Goal: Task Accomplishment & Management: Complete application form

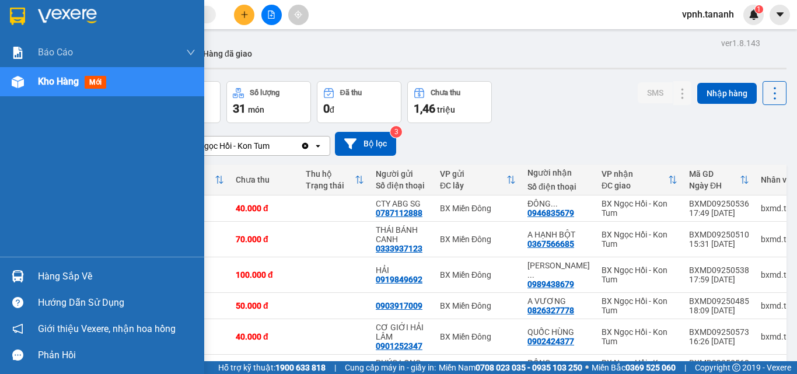
click at [25, 13] on img at bounding box center [17, 17] width 15 height 18
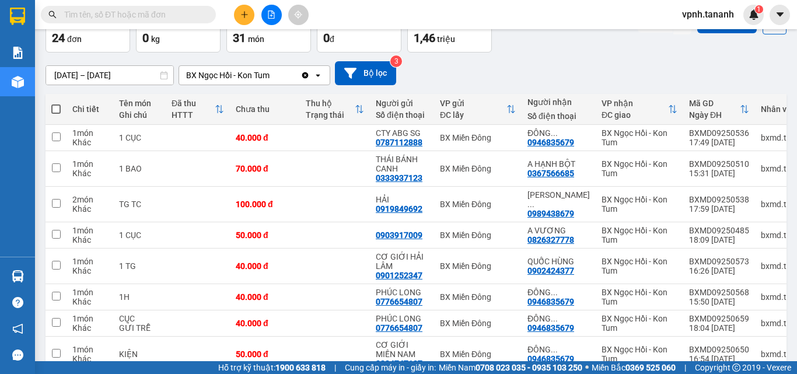
scroll to position [117, 0]
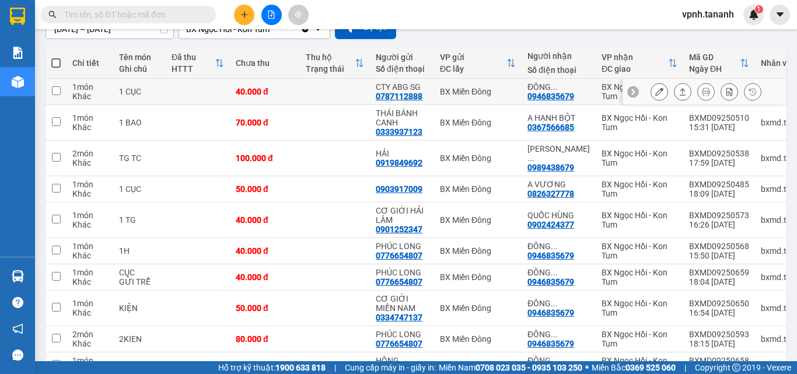
click at [655, 95] on icon at bounding box center [659, 92] width 8 height 8
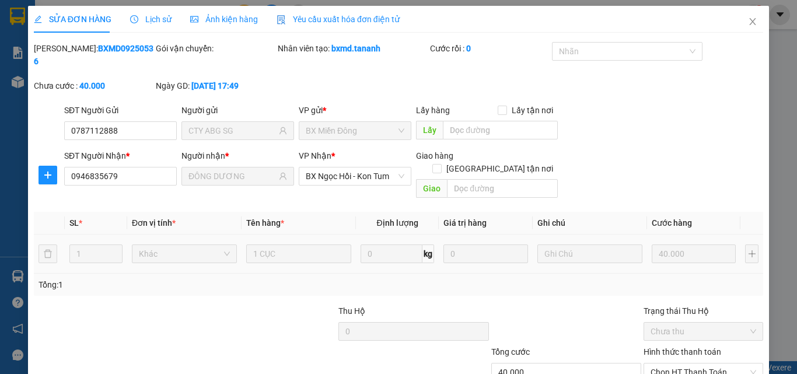
type input "0787112888"
type input "CTY ABG SG"
type input "0946835679"
type input "ĐÔNG DƯƠNG"
type input "40.000"
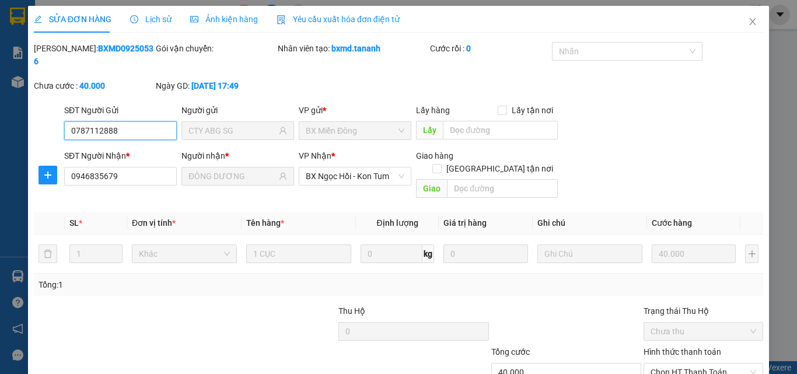
scroll to position [54, 0]
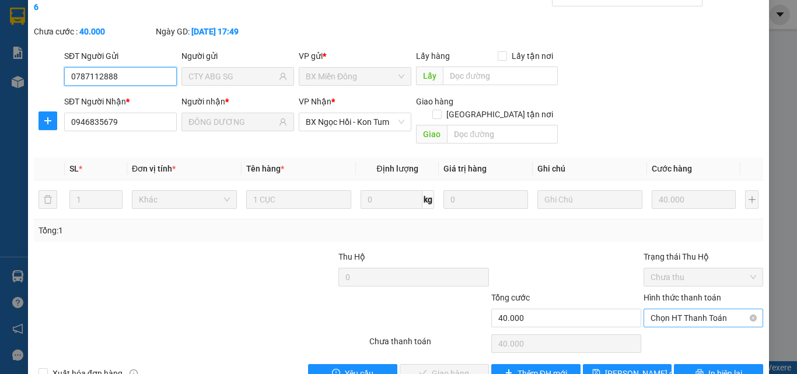
click at [670, 309] on span "Chọn HT Thanh Toán" at bounding box center [704, 318] width 106 height 18
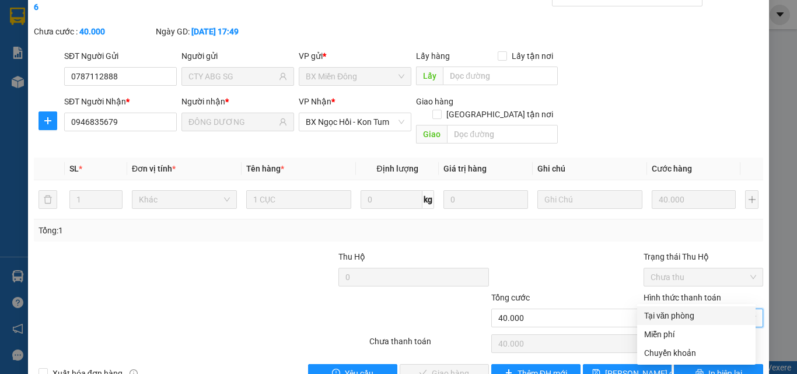
click at [682, 313] on div "Tại văn phòng" at bounding box center [696, 315] width 104 height 13
type input "0"
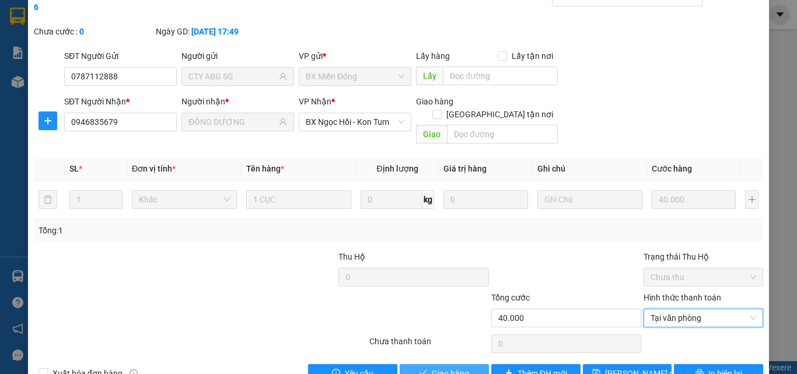
click at [439, 367] on span "Giao hàng" at bounding box center [450, 373] width 37 height 13
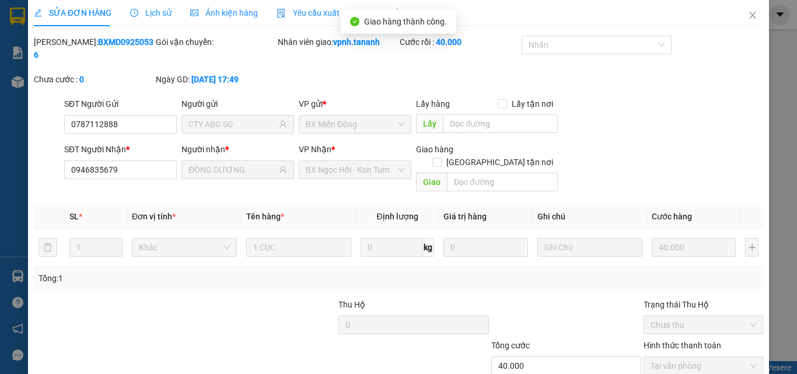
scroll to position [0, 0]
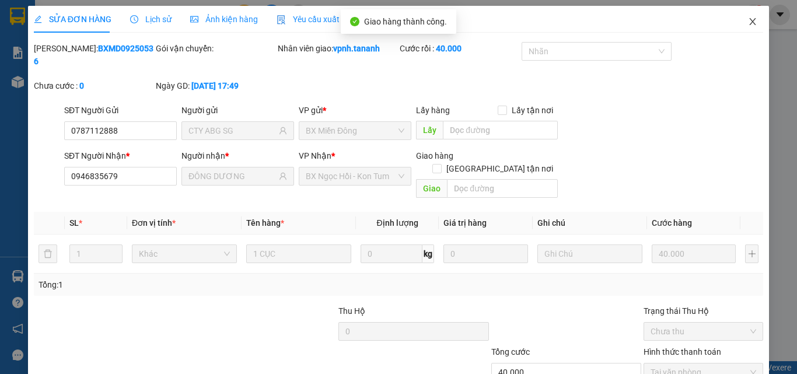
click at [743, 27] on span "Close" at bounding box center [753, 22] width 33 height 33
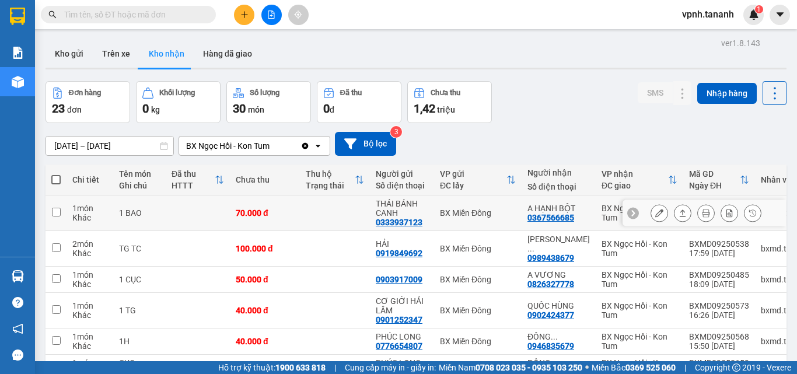
click at [659, 214] on div at bounding box center [660, 213] width 18 height 18
click at [655, 209] on icon at bounding box center [659, 213] width 8 height 8
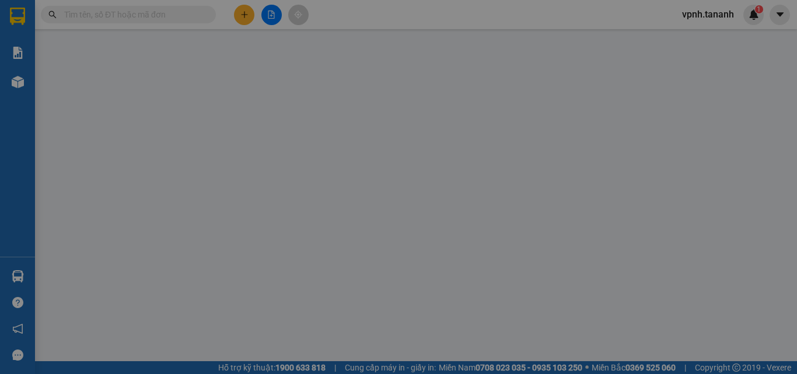
type input "0333937123"
type input "THÁI BÁNH CANH"
type input "0367566685"
type input "A HẠNH BỘT"
type input "70.000"
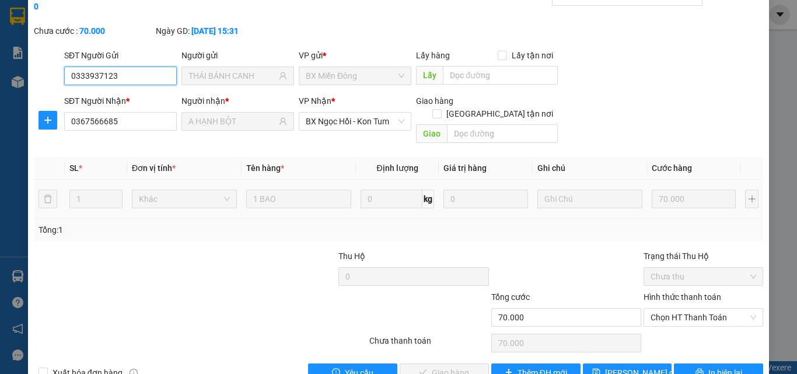
scroll to position [60, 0]
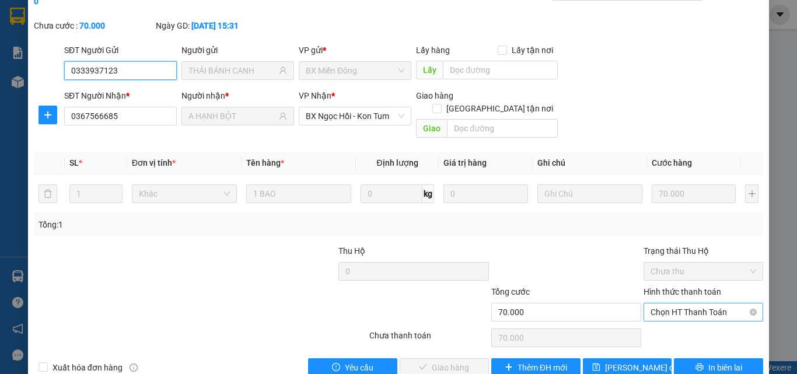
click at [668, 303] on span "Chọn HT Thanh Toán" at bounding box center [704, 312] width 106 height 18
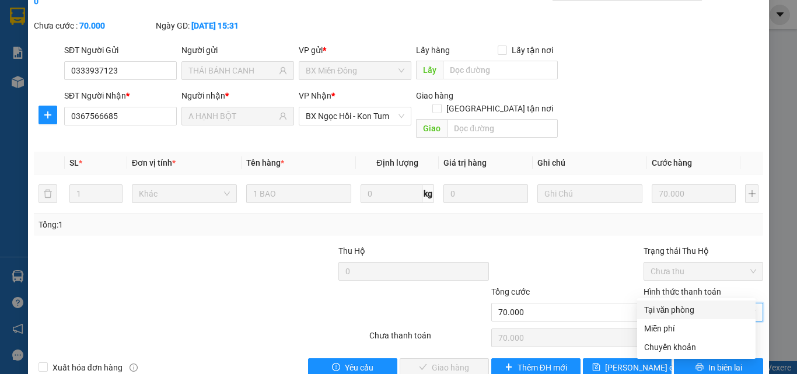
click at [671, 306] on div "Tại văn phòng" at bounding box center [696, 309] width 104 height 13
type input "0"
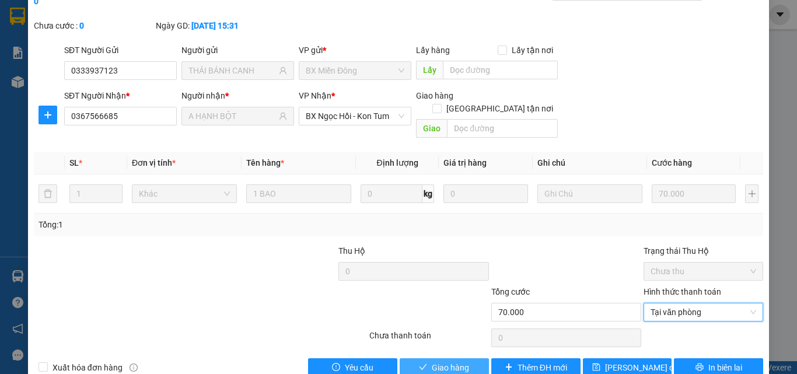
click at [458, 361] on span "Giao hàng" at bounding box center [450, 367] width 37 height 13
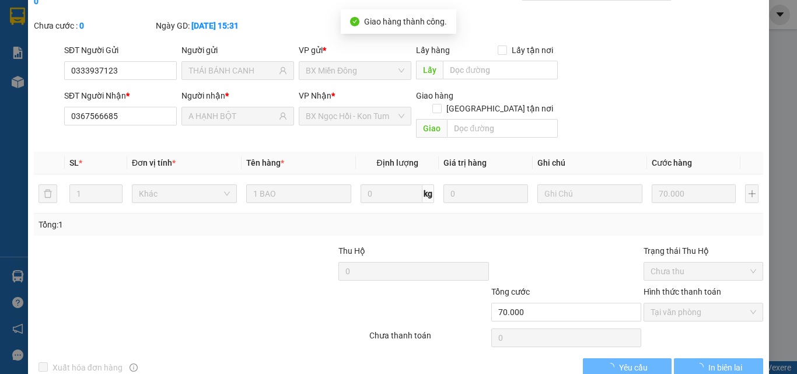
scroll to position [0, 0]
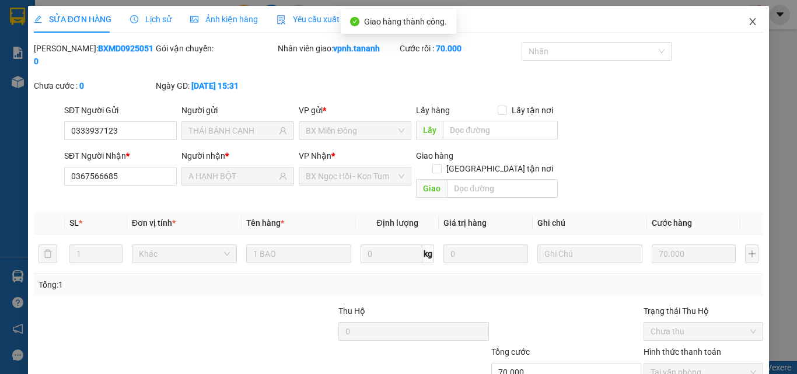
click at [750, 23] on icon "close" at bounding box center [753, 21] width 6 height 7
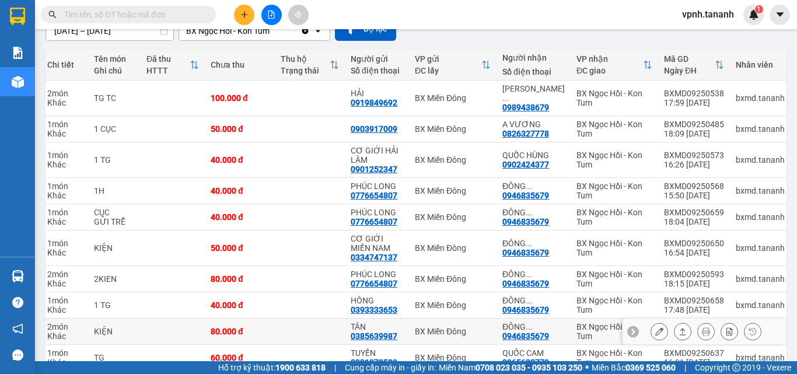
scroll to position [51, 0]
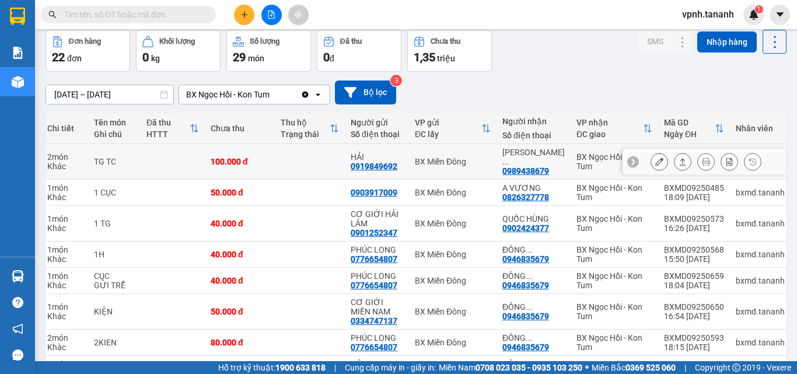
click at [651, 162] on button at bounding box center [659, 162] width 16 height 20
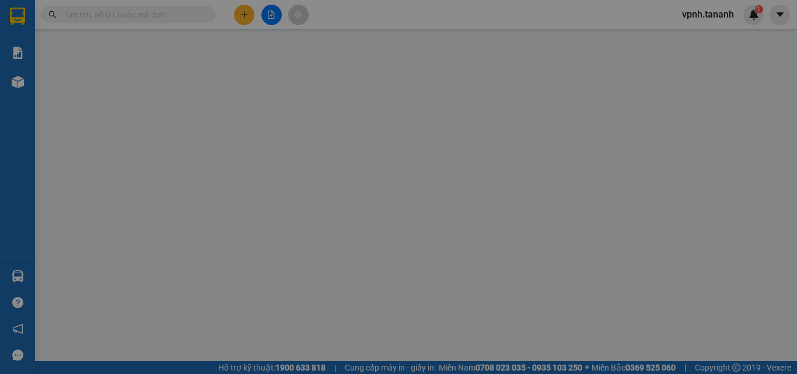
type input "0919849692"
type input "HẢI"
type input "0989438679"
type input "[PERSON_NAME]"
type input "100.000"
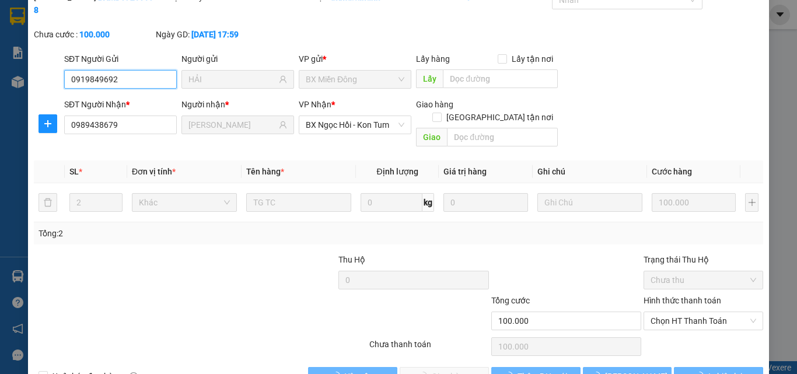
scroll to position [60, 0]
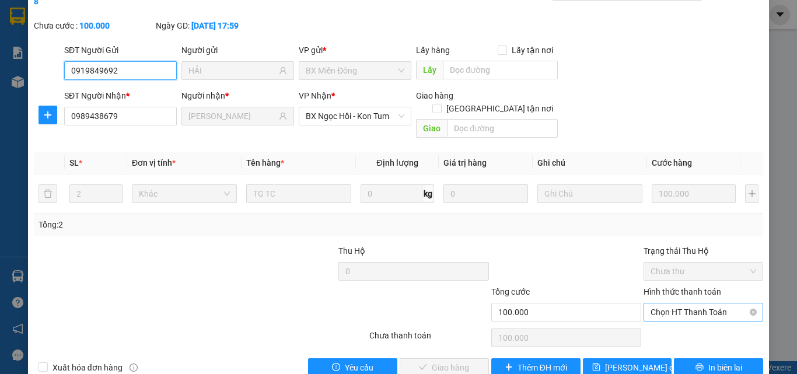
click at [666, 303] on span "Chọn HT Thanh Toán" at bounding box center [704, 312] width 106 height 18
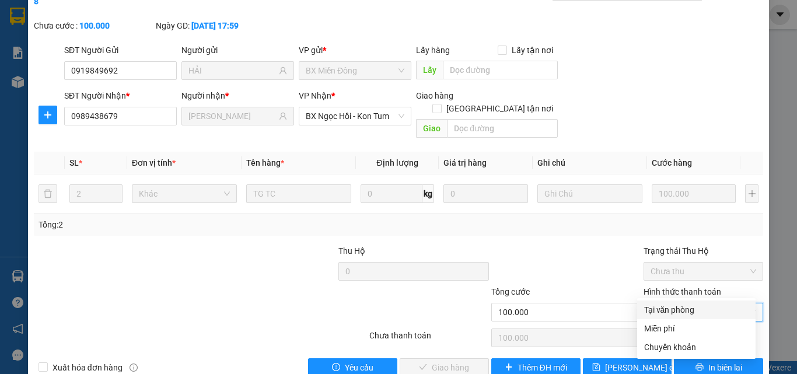
click at [665, 303] on div "Tại văn phòng" at bounding box center [696, 309] width 104 height 13
type input "0"
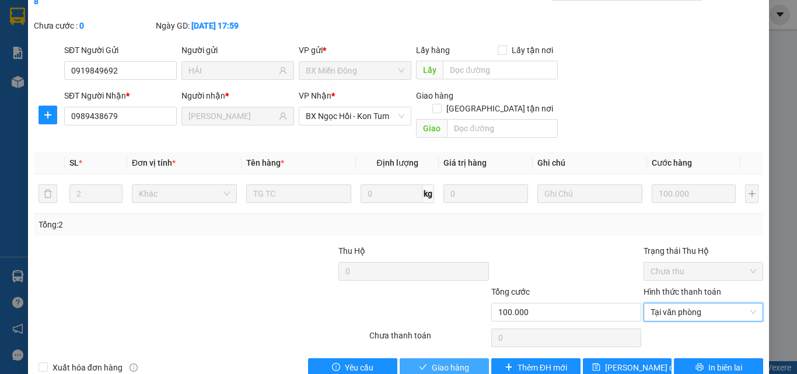
click at [465, 358] on button "Giao hàng" at bounding box center [444, 367] width 89 height 19
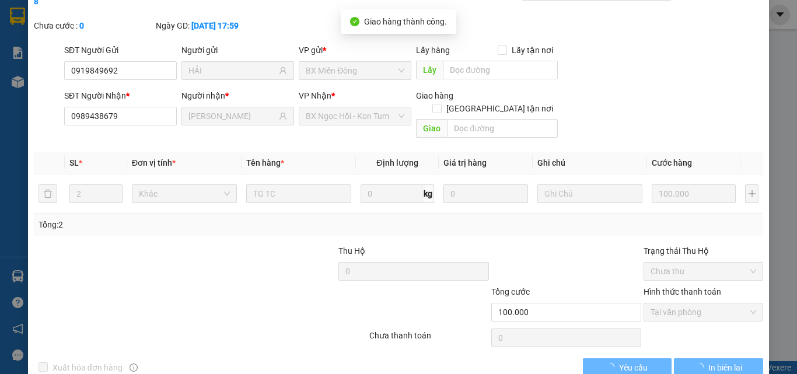
scroll to position [0, 0]
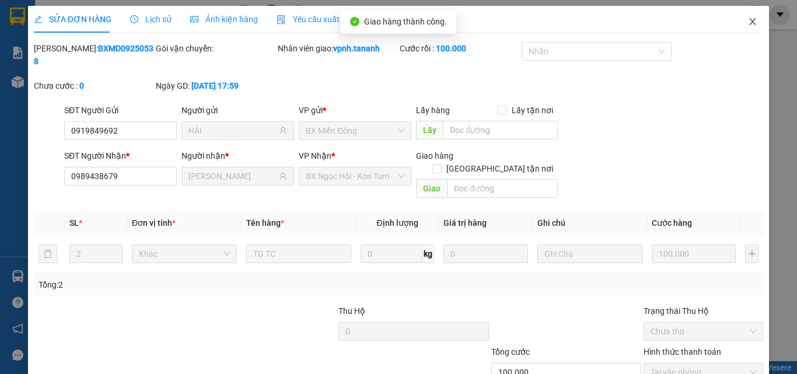
click at [748, 20] on icon "close" at bounding box center [752, 21] width 9 height 9
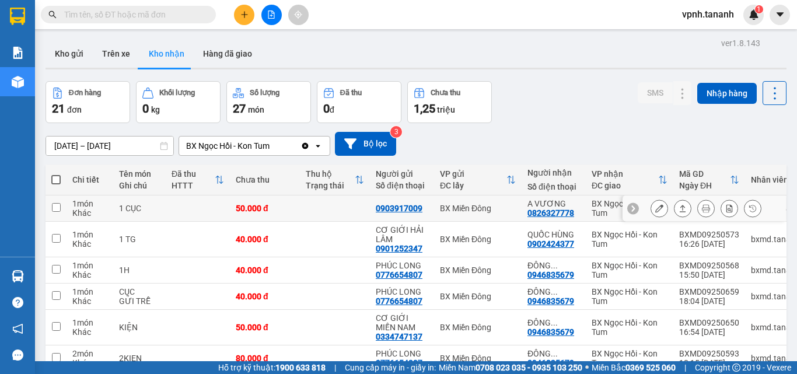
click at [657, 208] on button at bounding box center [659, 208] width 16 height 20
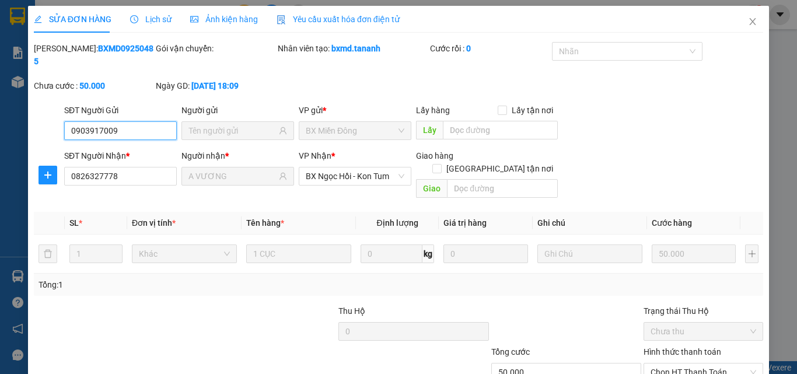
type input "0903917009"
type input "0826327778"
type input "A VƯƠNG"
type input "50.000"
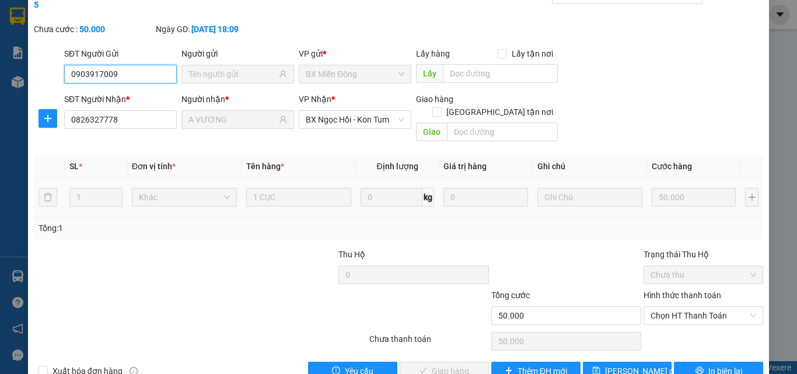
scroll to position [60, 0]
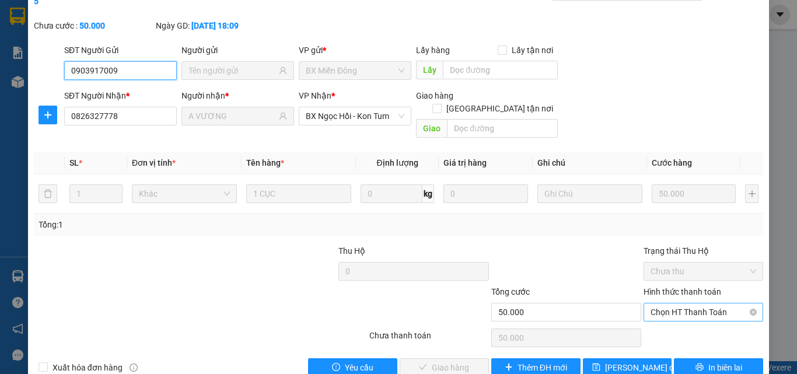
click at [663, 303] on span "Chọn HT Thanh Toán" at bounding box center [704, 312] width 106 height 18
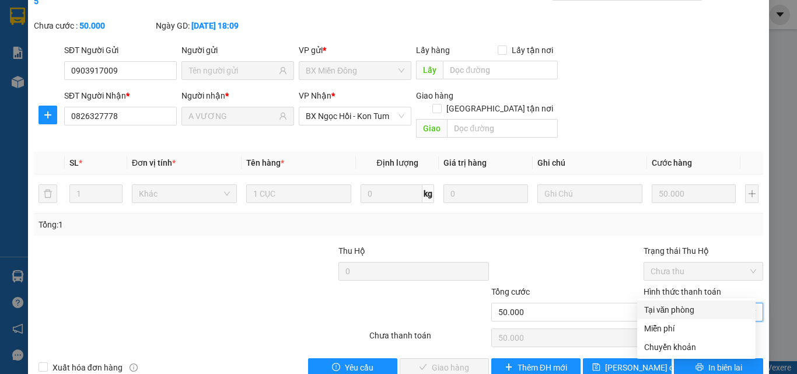
click at [665, 309] on div "Tại văn phòng" at bounding box center [696, 309] width 104 height 13
type input "0"
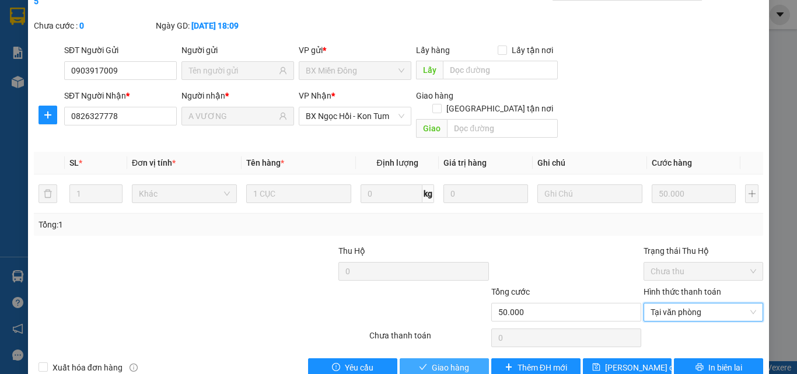
click at [439, 361] on span "Giao hàng" at bounding box center [450, 367] width 37 height 13
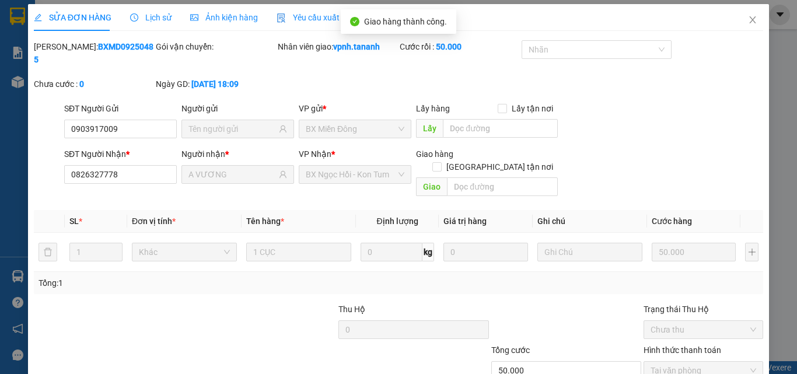
scroll to position [0, 0]
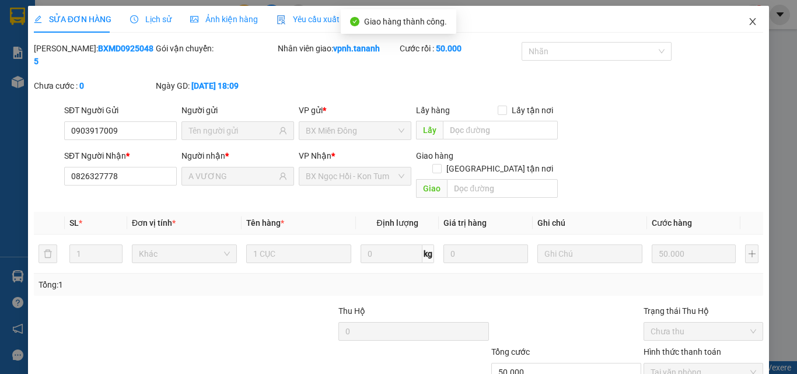
click at [737, 26] on span "Close" at bounding box center [753, 22] width 33 height 33
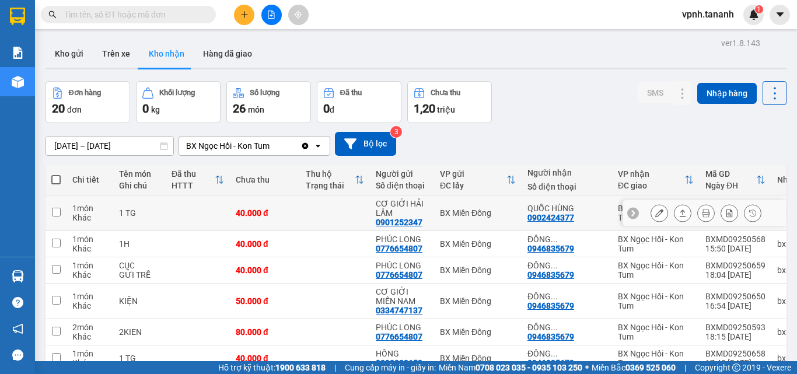
click at [655, 212] on icon at bounding box center [659, 213] width 8 height 8
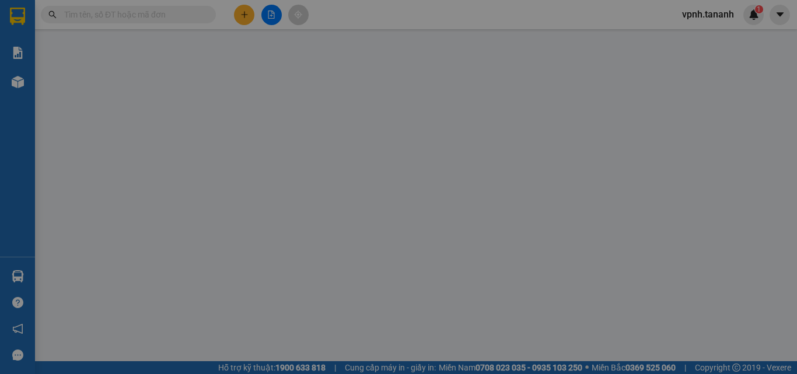
type input "0901252347"
type input "CƠ GIỚI HẢI LÂM"
type input "0902424377"
type input "QUỐC HÙNG"
type input "40.000"
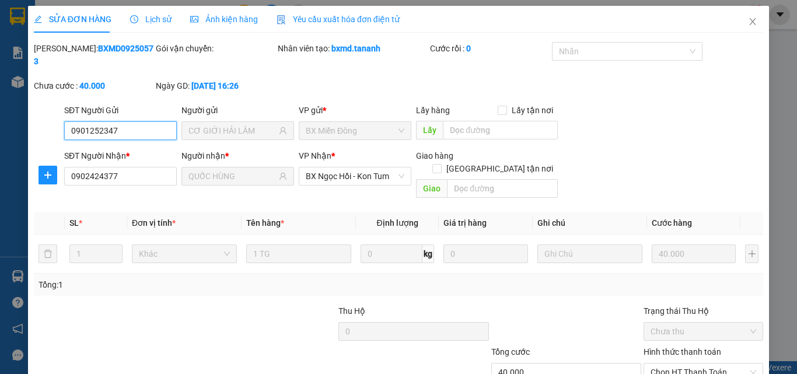
scroll to position [54, 0]
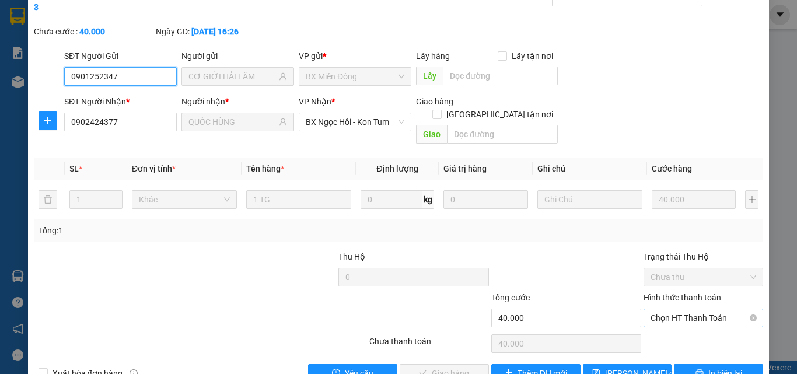
click at [679, 309] on span "Chọn HT Thanh Toán" at bounding box center [704, 318] width 106 height 18
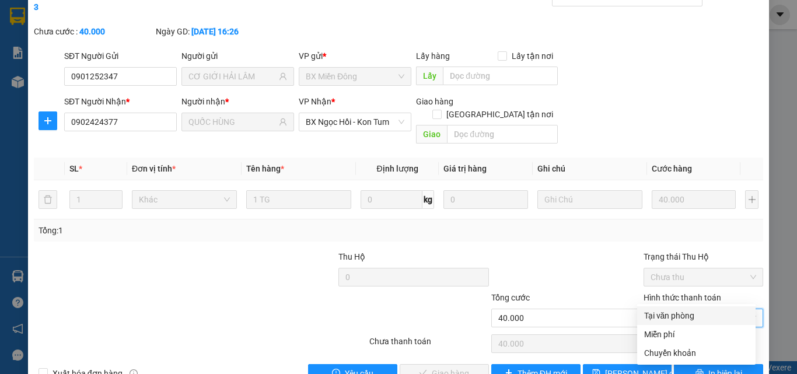
drag, startPoint x: 672, startPoint y: 314, endPoint x: 609, endPoint y: 305, distance: 63.7
click at [672, 314] on div "Tại văn phòng" at bounding box center [696, 315] width 104 height 13
type input "0"
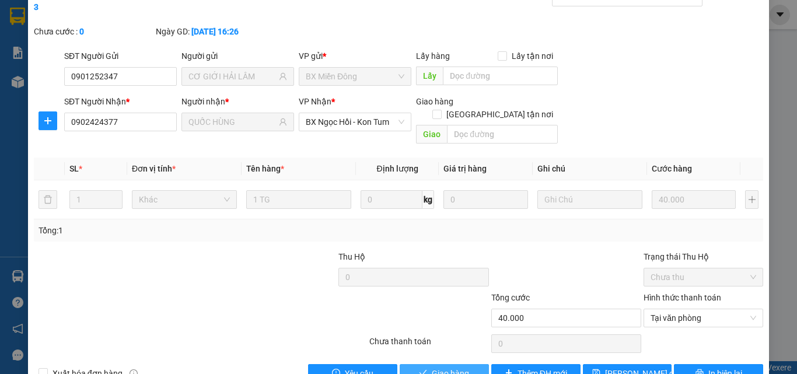
click at [455, 367] on span "Giao hàng" at bounding box center [450, 373] width 37 height 13
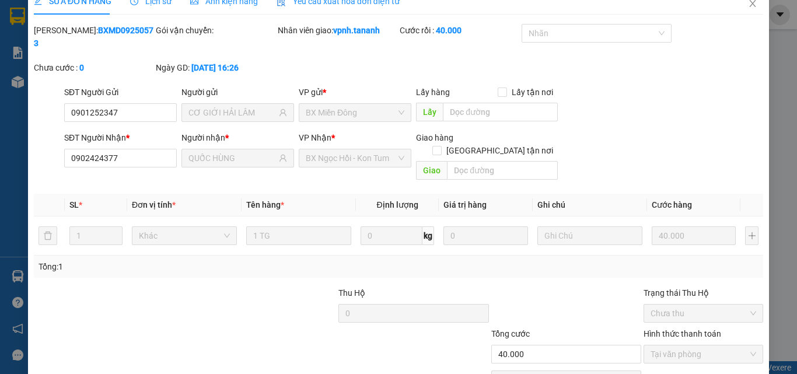
scroll to position [0, 0]
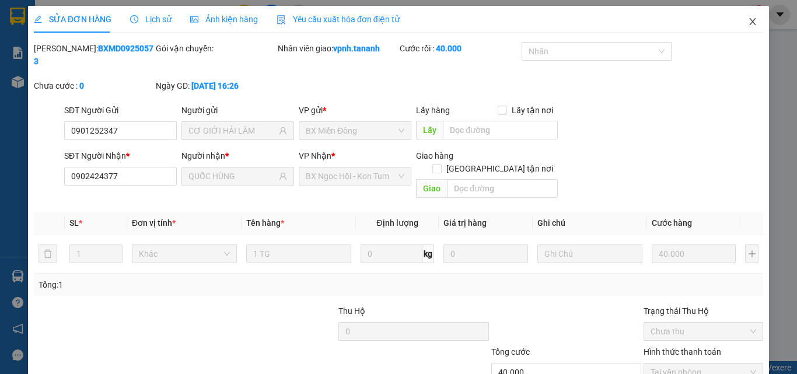
click at [739, 17] on span "Close" at bounding box center [753, 22] width 33 height 33
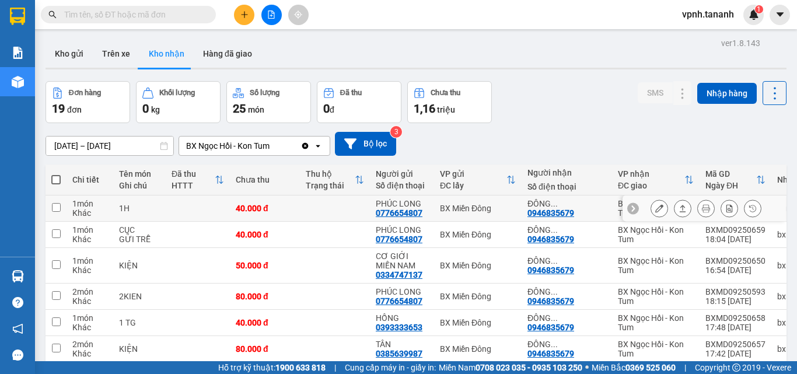
click at [655, 208] on button at bounding box center [659, 208] width 16 height 20
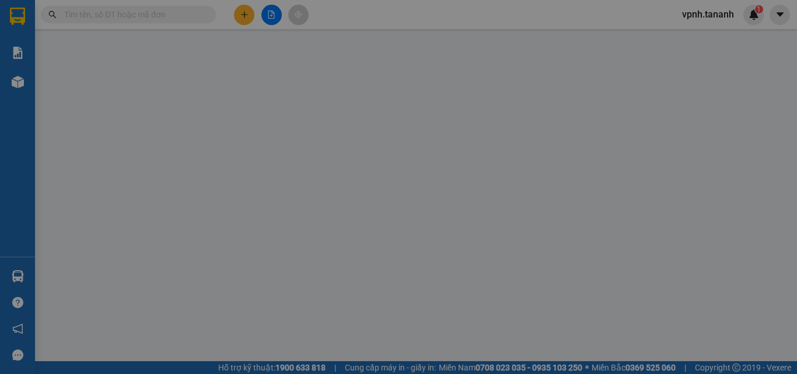
type input "0776654807"
type input "PHÚC LONG"
type input "0946835679"
type input "ĐÔNG DƯƠNG"
type input "40.000"
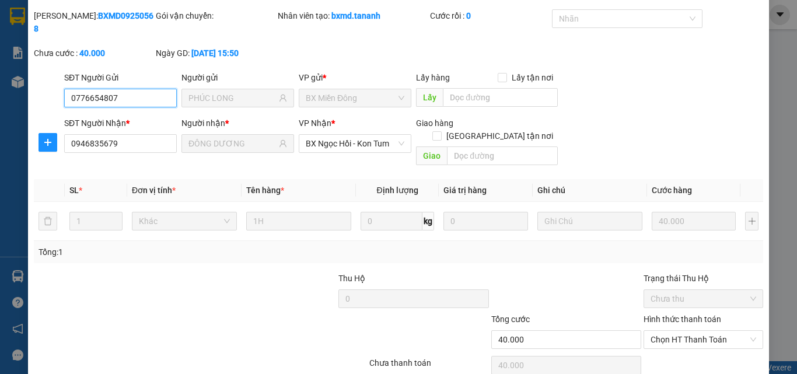
scroll to position [60, 0]
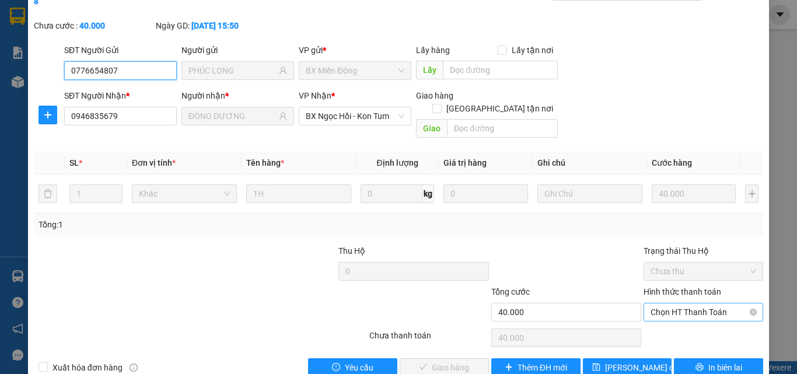
click at [672, 303] on span "Chọn HT Thanh Toán" at bounding box center [704, 312] width 106 height 18
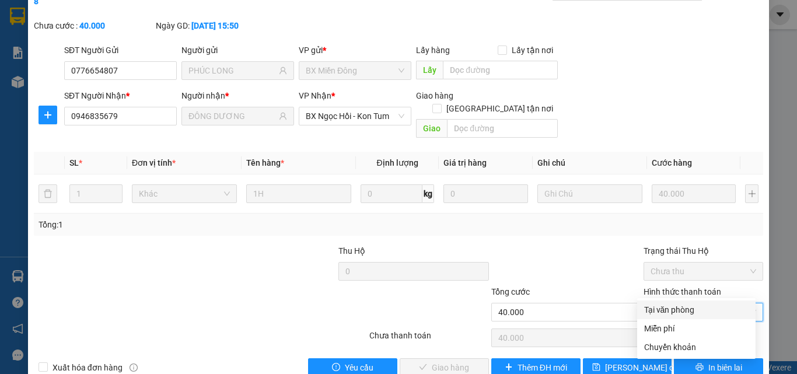
click at [669, 310] on div "Tại văn phòng" at bounding box center [696, 309] width 104 height 13
type input "0"
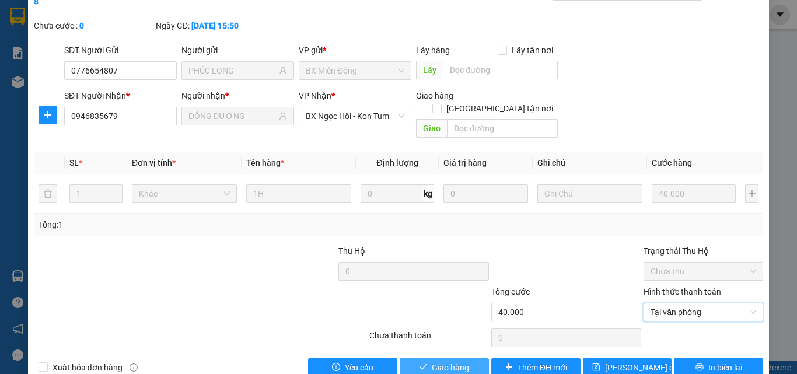
click at [465, 358] on button "Giao hàng" at bounding box center [444, 367] width 89 height 19
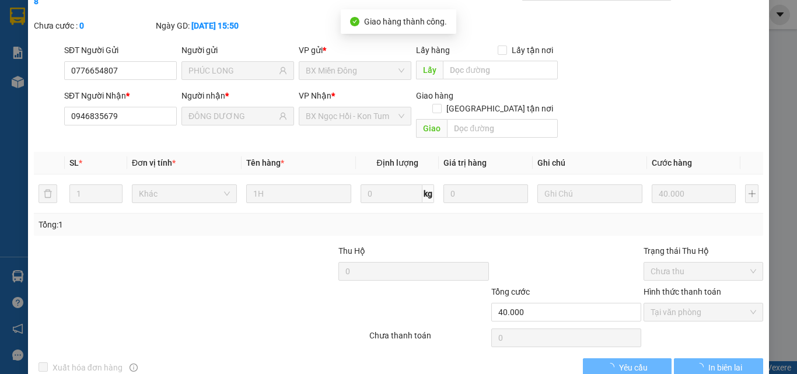
scroll to position [0, 0]
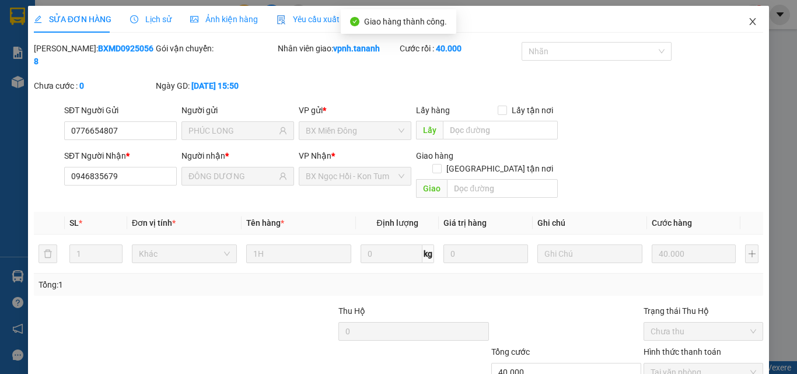
click at [750, 24] on icon "close" at bounding box center [753, 21] width 6 height 7
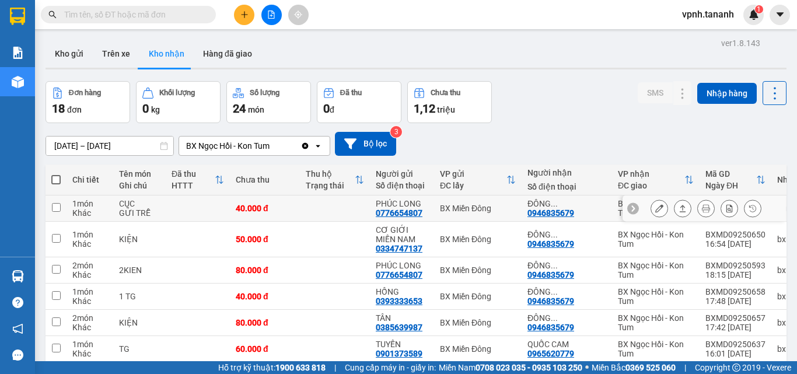
click at [641, 209] on div at bounding box center [704, 209] width 163 height 26
click at [651, 211] on button at bounding box center [659, 208] width 16 height 20
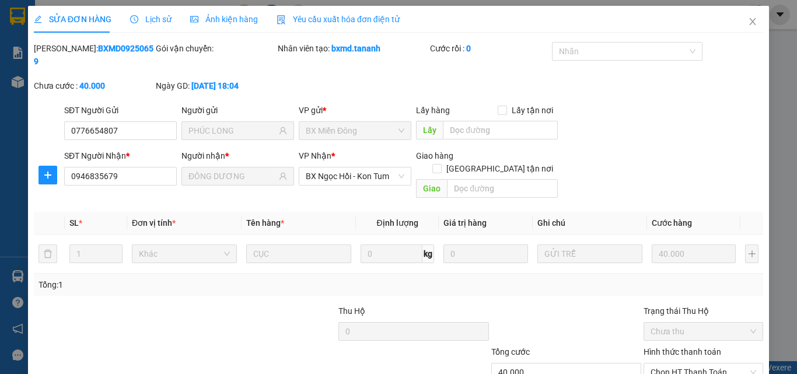
type input "0776654807"
type input "PHÚC LONG"
type input "0946835679"
type input "ĐÔNG DƯƠNG"
type input "40.000"
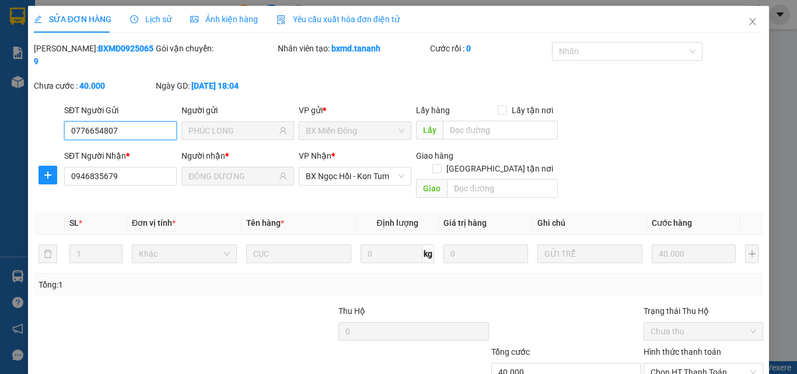
scroll to position [60, 0]
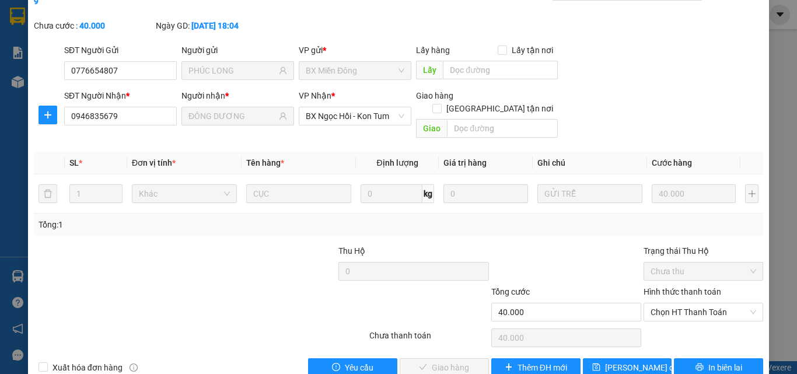
click at [660, 298] on div "Hình thức thanh toán Chọn HT Thanh Toán" at bounding box center [704, 305] width 120 height 41
click at [659, 303] on span "Chọn HT Thanh Toán" at bounding box center [704, 312] width 106 height 18
click at [677, 307] on div "Tại văn phòng" at bounding box center [696, 309] width 104 height 13
type input "0"
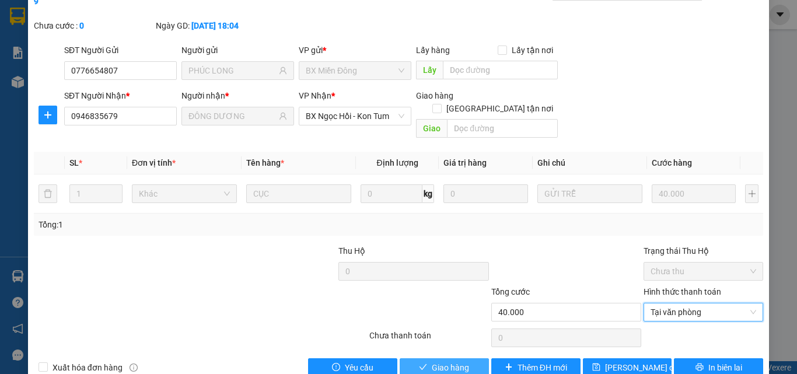
click at [449, 361] on span "Giao hàng" at bounding box center [450, 367] width 37 height 13
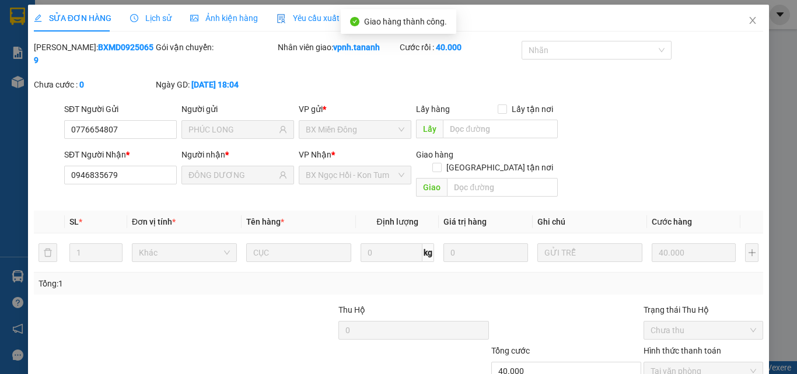
scroll to position [0, 0]
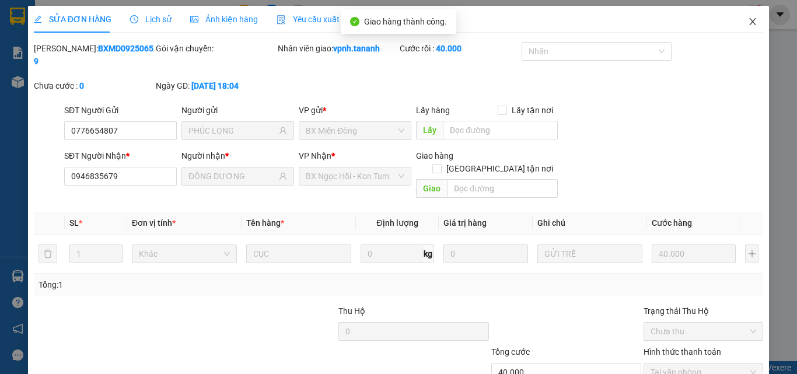
click at [748, 22] on icon "close" at bounding box center [752, 21] width 9 height 9
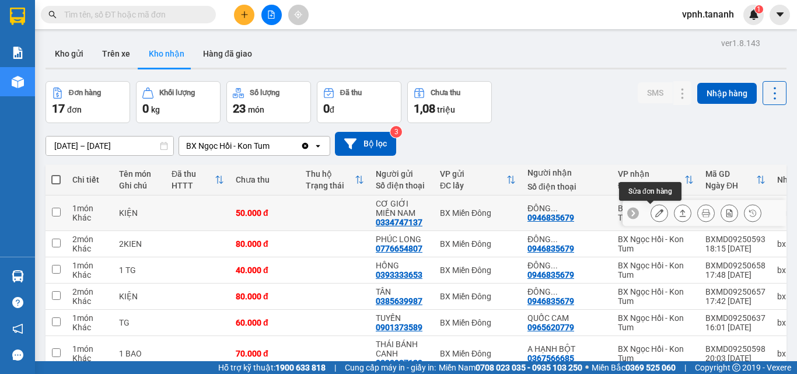
click at [651, 221] on button at bounding box center [659, 213] width 16 height 20
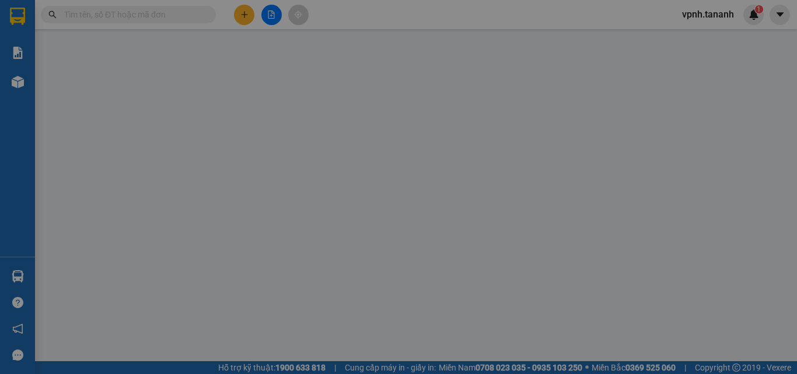
type input "0334747137"
type input "CƠ GIỚI MIỀN NAM"
type input "0946835679"
type input "ĐÔNG DƯƠNG"
type input "50.000"
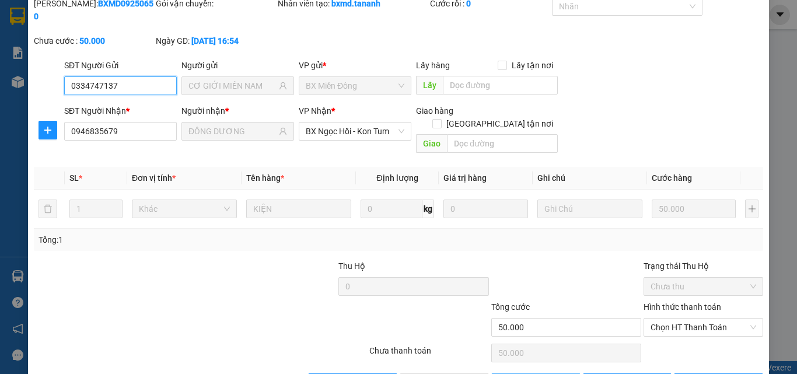
scroll to position [60, 0]
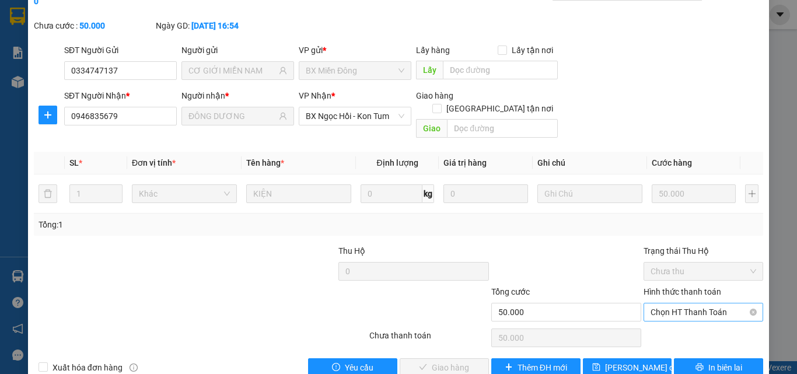
click at [651, 303] on span "Chọn HT Thanh Toán" at bounding box center [704, 312] width 106 height 18
click at [657, 303] on div "Tại văn phòng" at bounding box center [696, 310] width 118 height 19
type input "0"
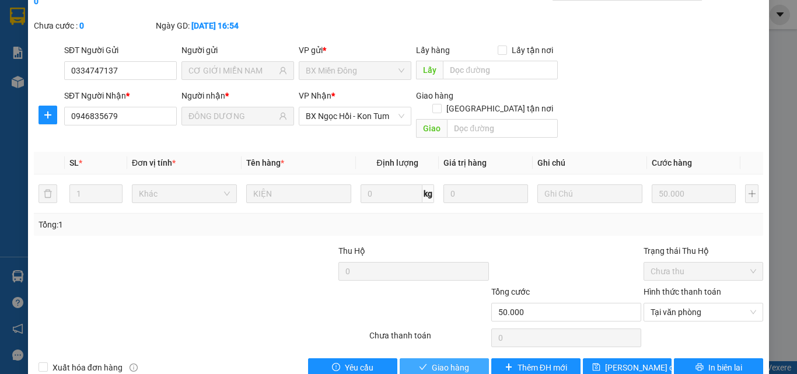
drag, startPoint x: 451, startPoint y: 346, endPoint x: 540, endPoint y: 298, distance: 101.8
click at [450, 361] on span "Giao hàng" at bounding box center [450, 367] width 37 height 13
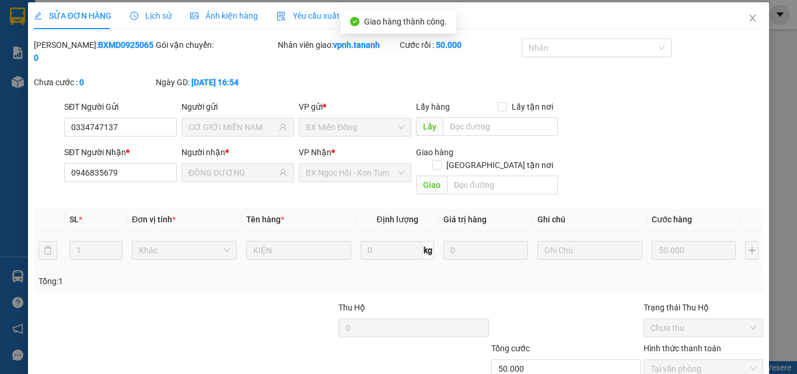
scroll to position [0, 0]
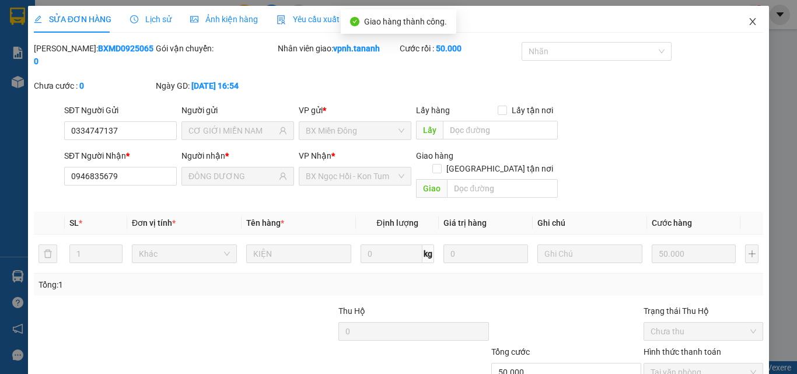
click at [742, 30] on span "Close" at bounding box center [753, 22] width 33 height 33
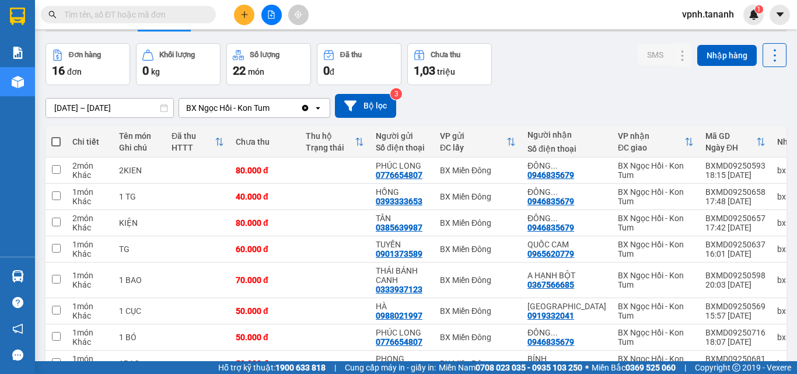
scroll to position [58, 0]
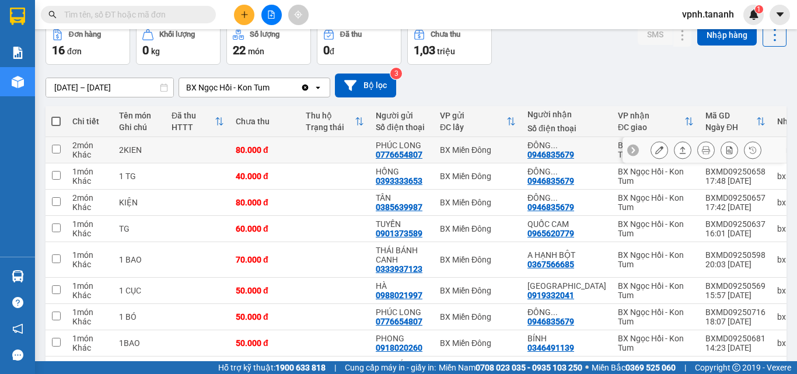
click at [655, 147] on icon at bounding box center [659, 150] width 8 height 8
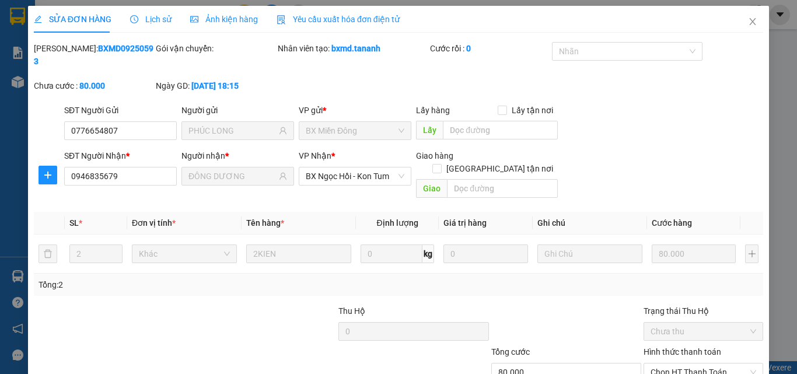
type input "0776654807"
type input "PHÚC LONG"
type input "0946835679"
type input "ĐÔNG DƯƠNG"
type input "80.000"
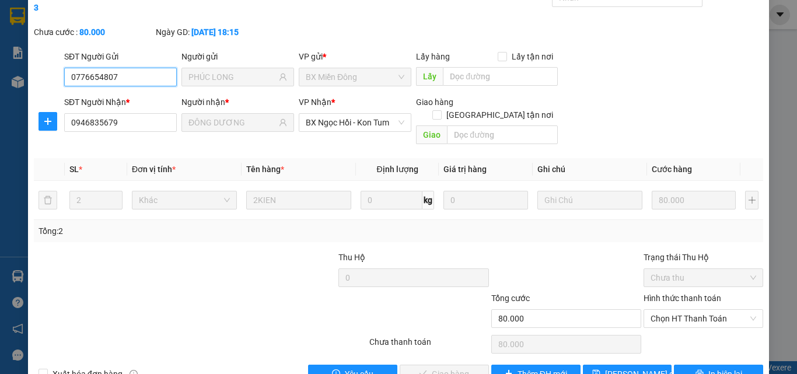
scroll to position [60, 0]
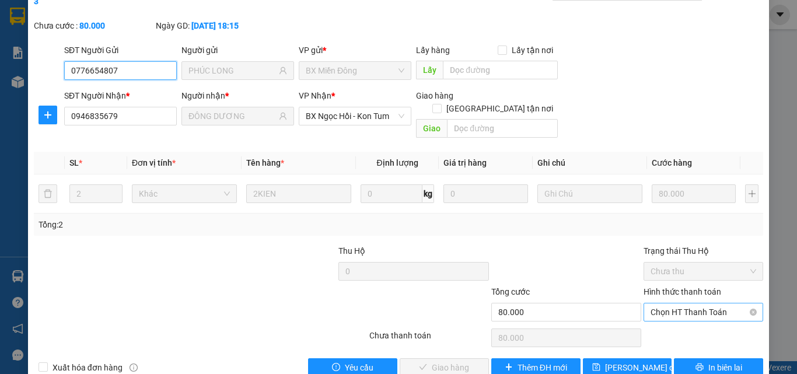
click at [683, 303] on span "Chọn HT Thanh Toán" at bounding box center [704, 312] width 106 height 18
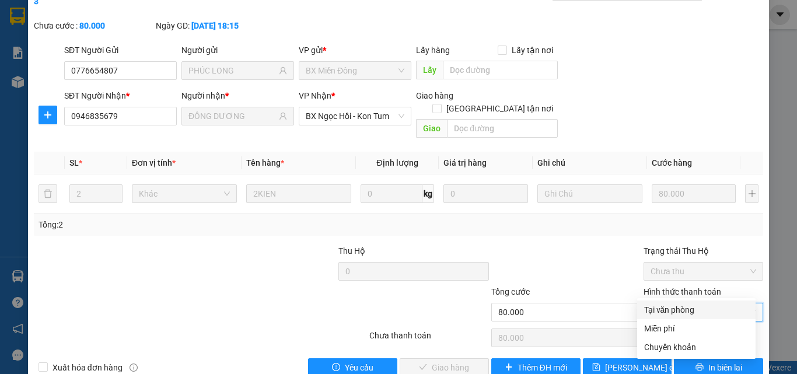
click at [678, 310] on div "Tại văn phòng" at bounding box center [696, 309] width 104 height 13
type input "0"
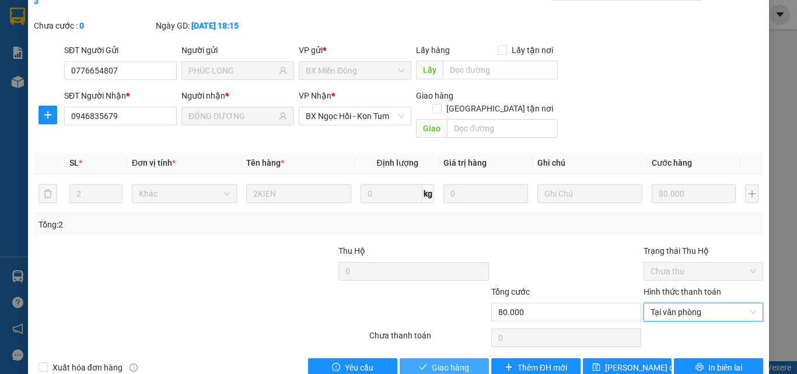
drag, startPoint x: 468, startPoint y: 340, endPoint x: 494, endPoint y: 327, distance: 28.5
click at [467, 358] on button "Giao hàng" at bounding box center [444, 367] width 89 height 19
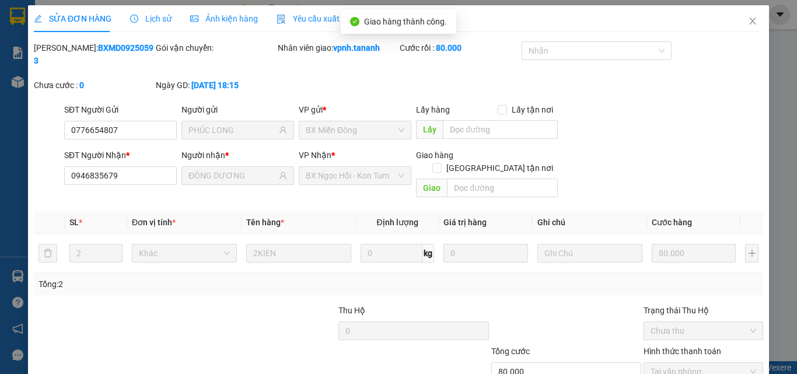
scroll to position [0, 0]
click at [750, 26] on span "Close" at bounding box center [753, 22] width 33 height 33
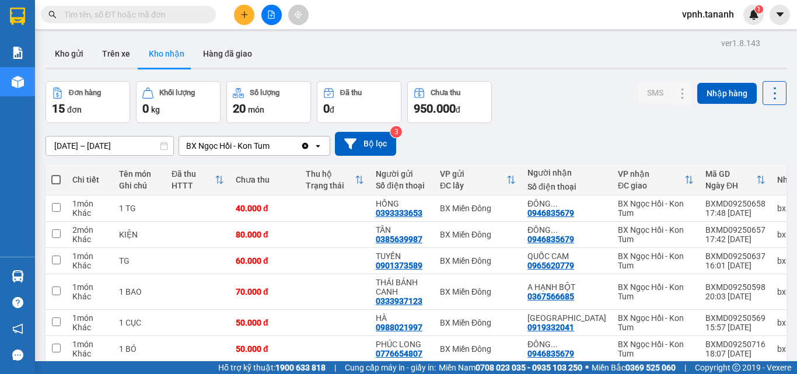
scroll to position [58, 0]
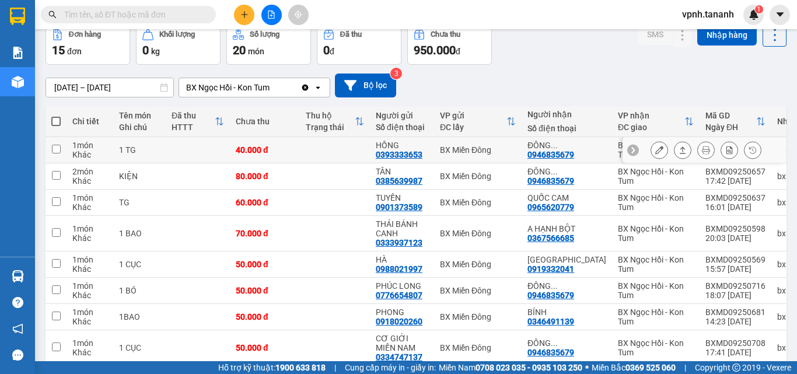
click at [655, 149] on button at bounding box center [659, 150] width 16 height 20
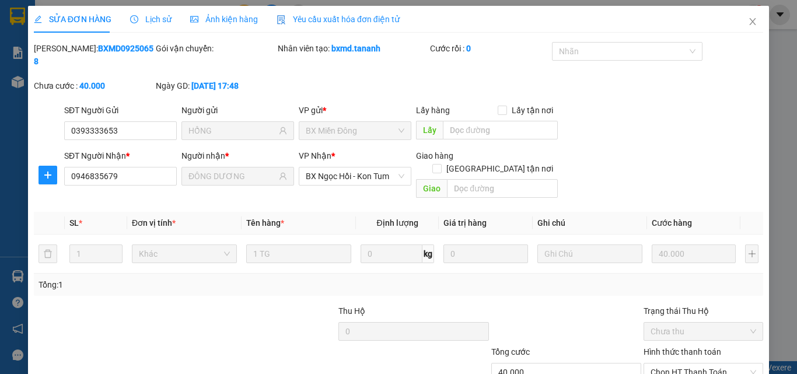
type input "0393333653"
type input "HỒNG"
type input "0946835679"
type input "ĐÔNG DƯƠNG"
type input "40.000"
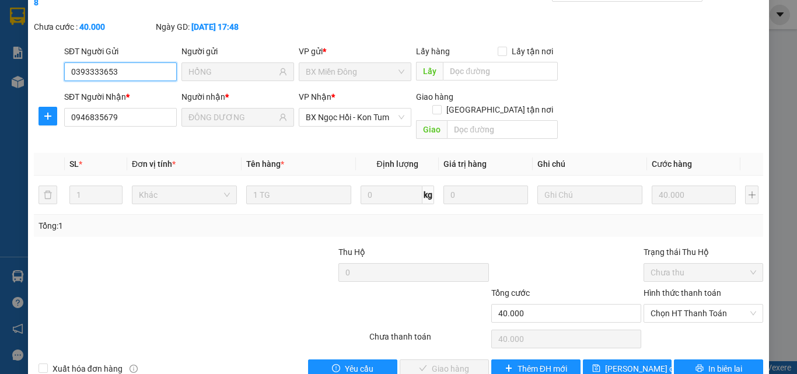
scroll to position [60, 0]
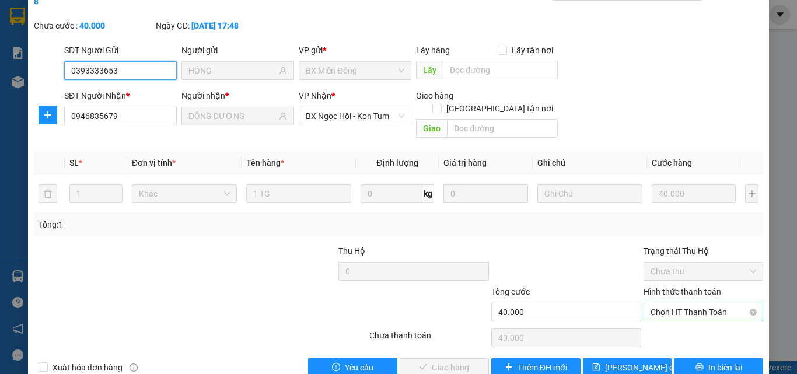
click at [644, 303] on div "Chọn HT Thanh Toán" at bounding box center [704, 312] width 120 height 19
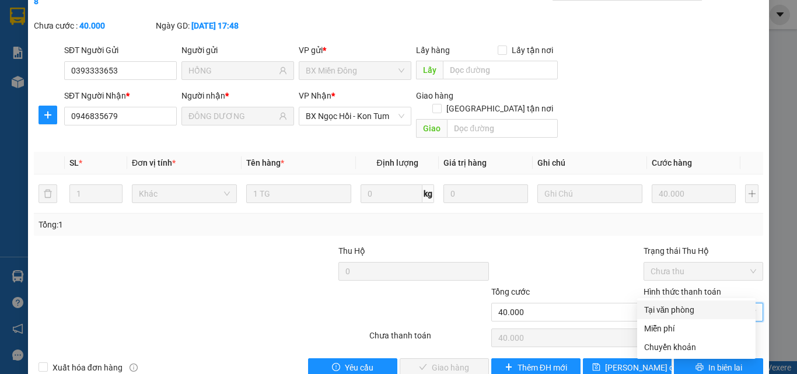
click at [655, 312] on div "Tại văn phòng" at bounding box center [696, 309] width 104 height 13
type input "0"
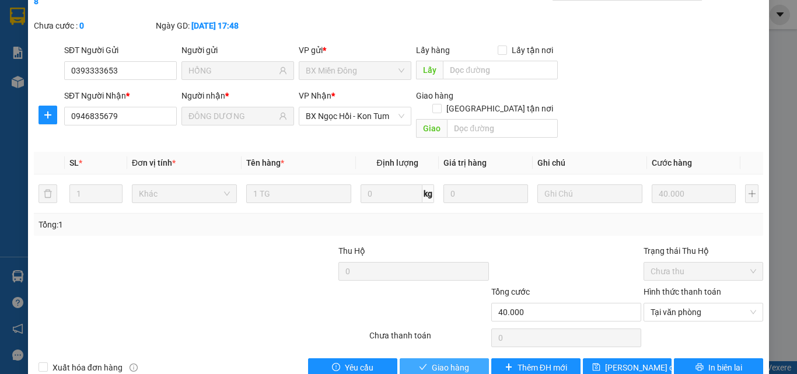
click at [445, 361] on span "Giao hàng" at bounding box center [450, 367] width 37 height 13
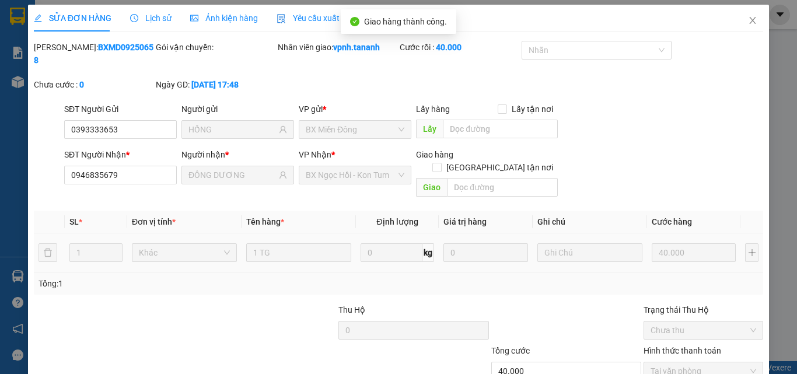
scroll to position [0, 0]
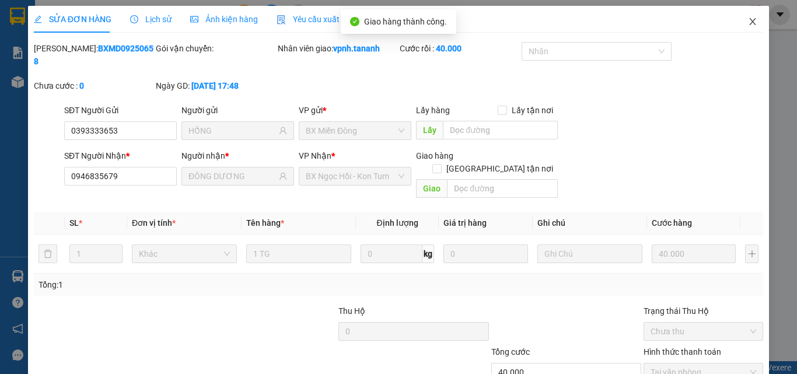
click at [750, 23] on icon "close" at bounding box center [753, 21] width 6 height 7
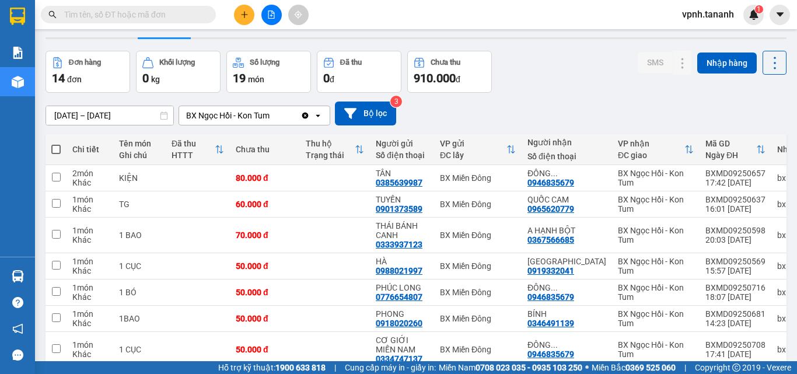
scroll to position [58, 0]
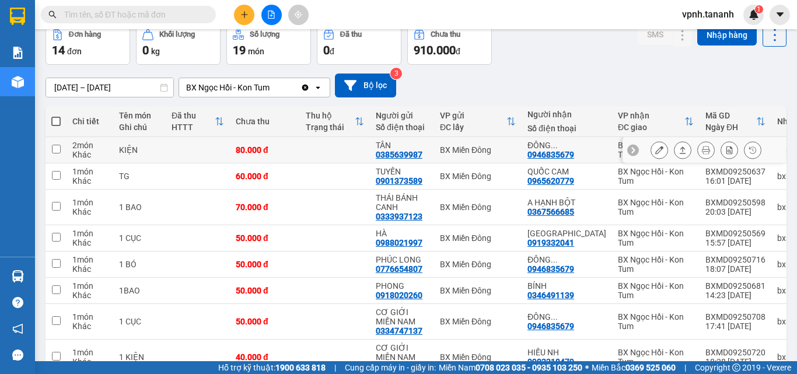
click at [655, 151] on icon at bounding box center [659, 150] width 8 height 8
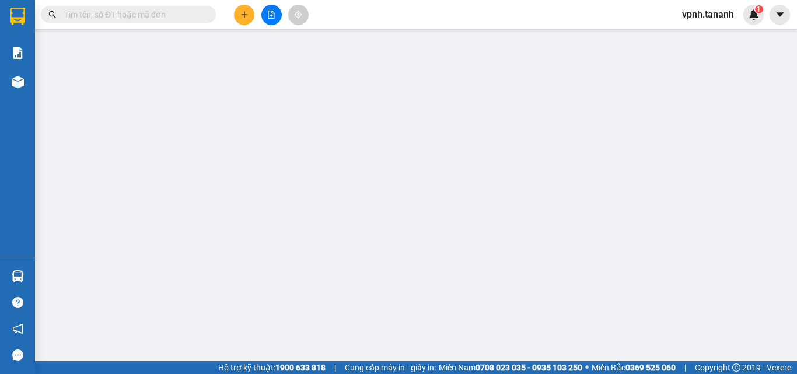
type input "0385639987"
type input "TÂN"
type input "0946835679"
type input "ĐÔNG DƯƠNG"
type input "80.000"
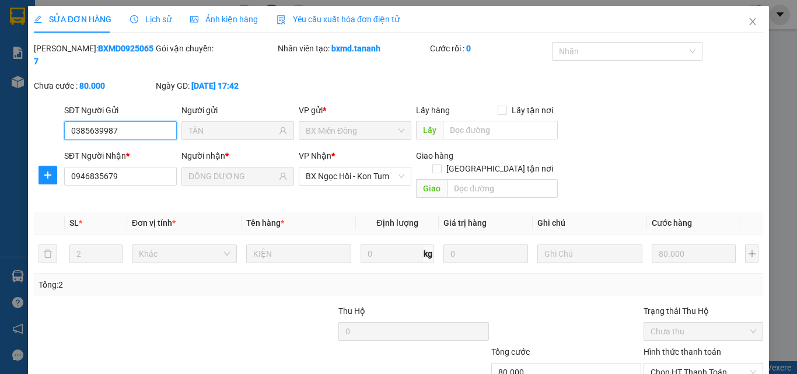
scroll to position [60, 0]
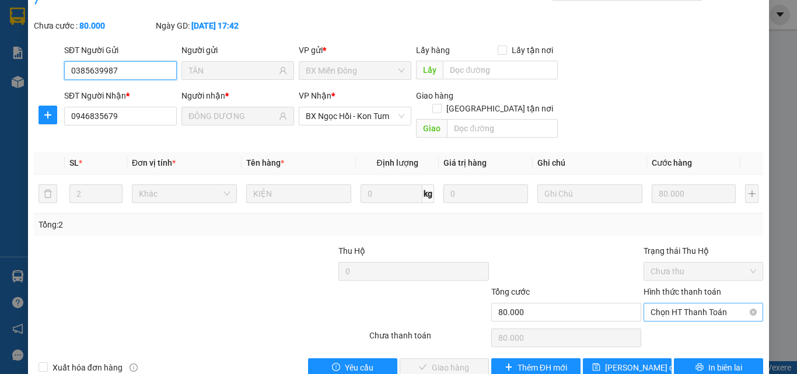
click at [676, 303] on span "Chọn HT Thanh Toán" at bounding box center [704, 312] width 106 height 18
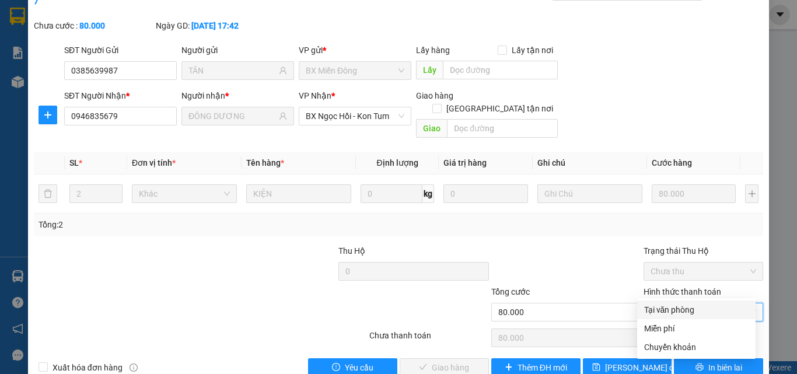
click at [677, 308] on div "Tại văn phòng" at bounding box center [696, 309] width 104 height 13
type input "0"
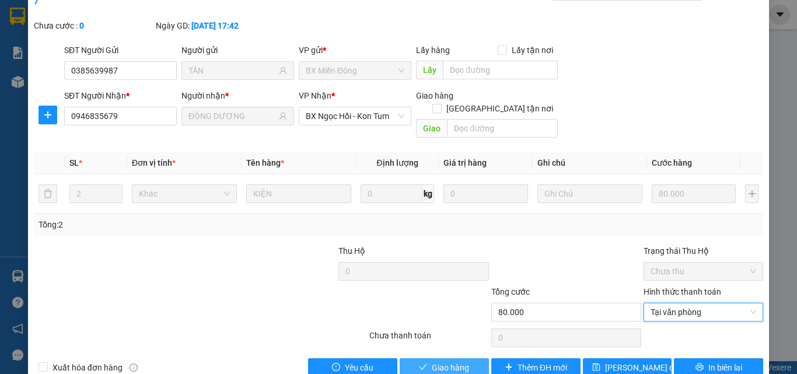
click at [465, 358] on button "Giao hàng" at bounding box center [444, 367] width 89 height 19
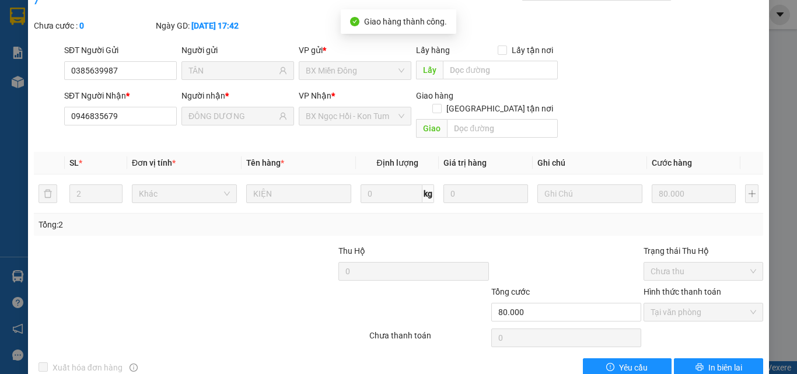
scroll to position [0, 0]
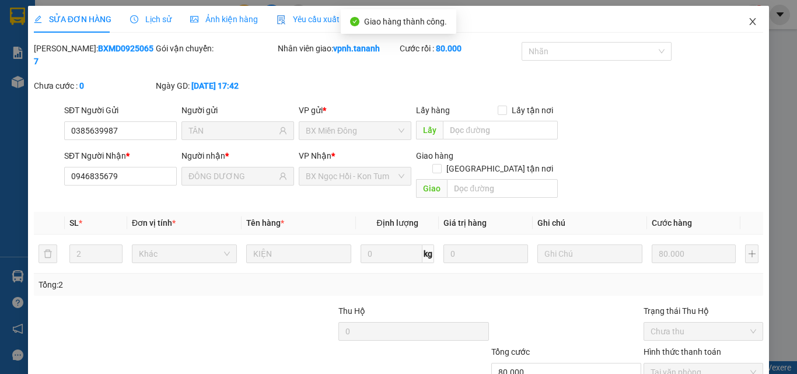
click at [748, 20] on icon "close" at bounding box center [752, 21] width 9 height 9
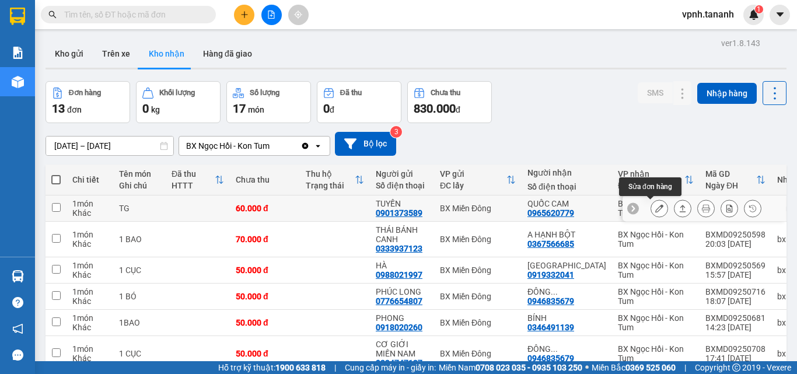
click at [655, 211] on icon at bounding box center [659, 208] width 8 height 8
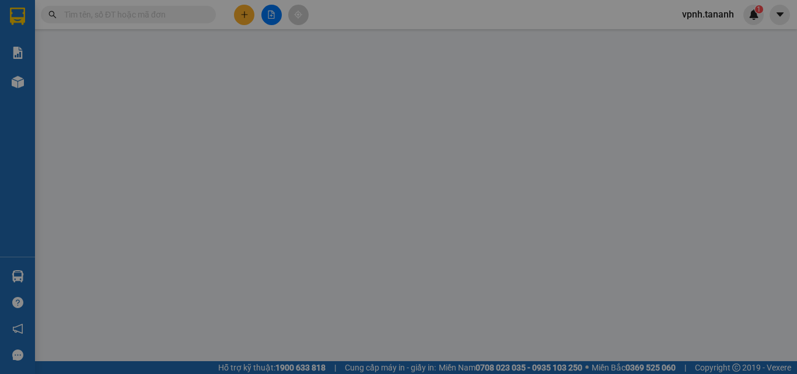
type input "0901373589"
type input "TUYẾN"
type input "0965620779"
type input "QUỐC CAM"
type input "60.000"
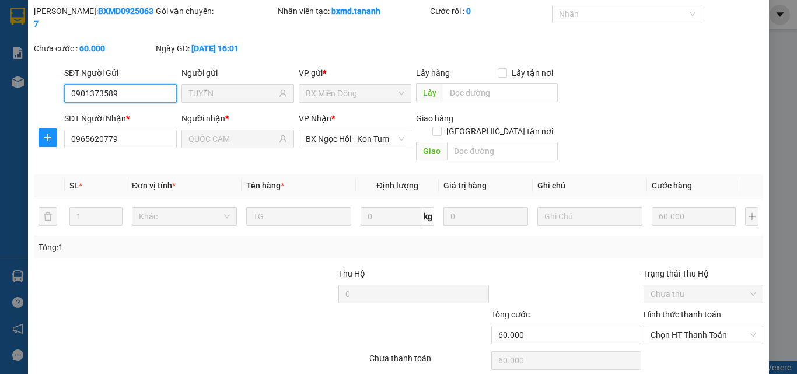
scroll to position [60, 0]
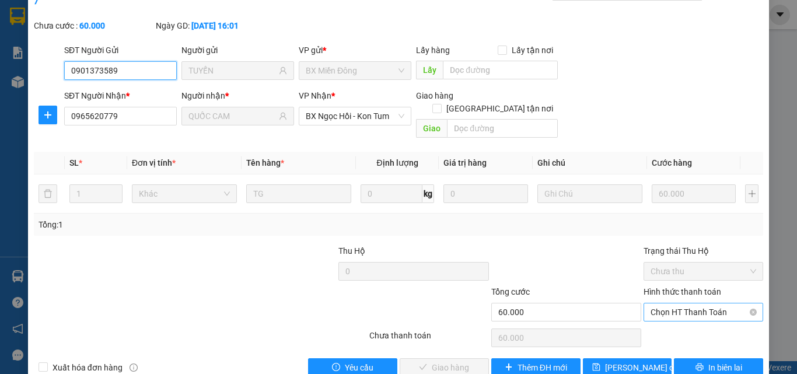
click at [706, 303] on span "Chọn HT Thanh Toán" at bounding box center [704, 312] width 106 height 18
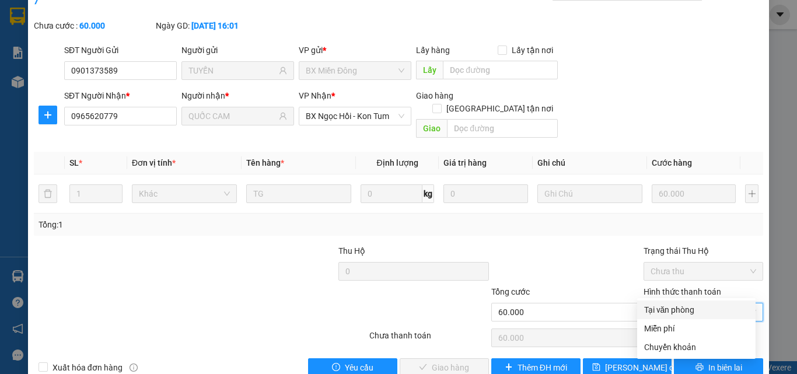
click at [698, 310] on div "Tại văn phòng" at bounding box center [696, 309] width 104 height 13
type input "0"
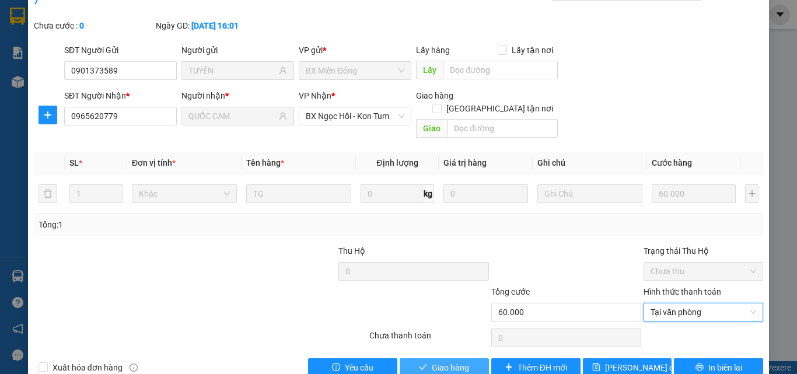
click at [450, 361] on span "Giao hàng" at bounding box center [450, 367] width 37 height 13
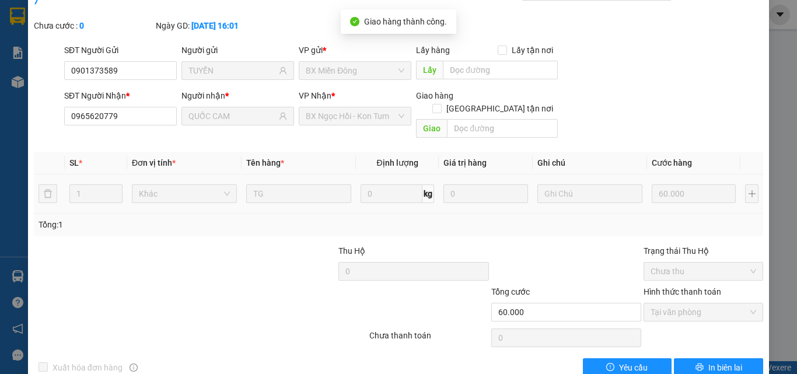
scroll to position [0, 0]
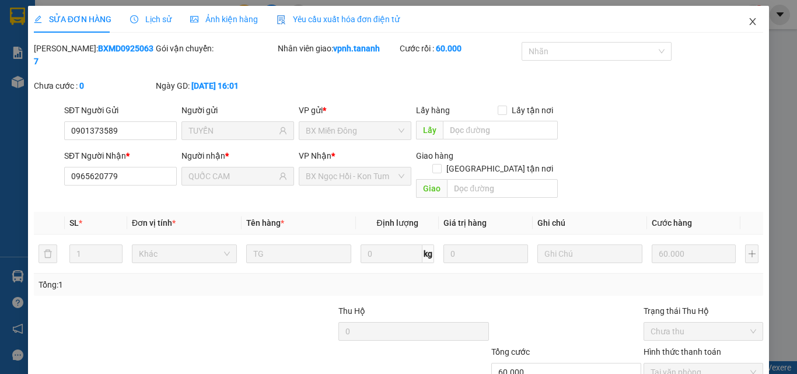
click at [748, 23] on icon "close" at bounding box center [752, 21] width 9 height 9
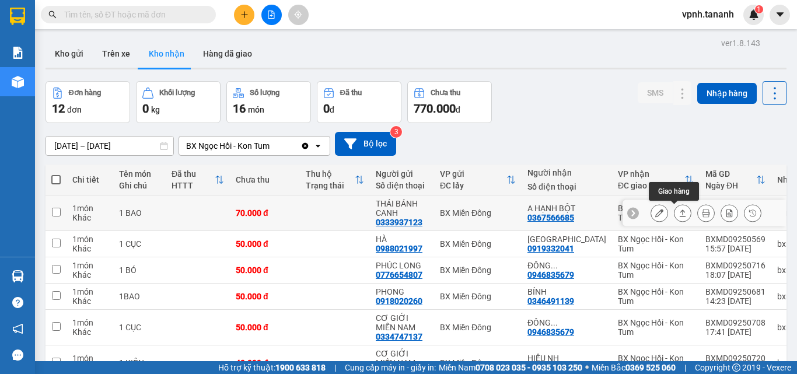
click at [655, 211] on icon at bounding box center [659, 213] width 8 height 8
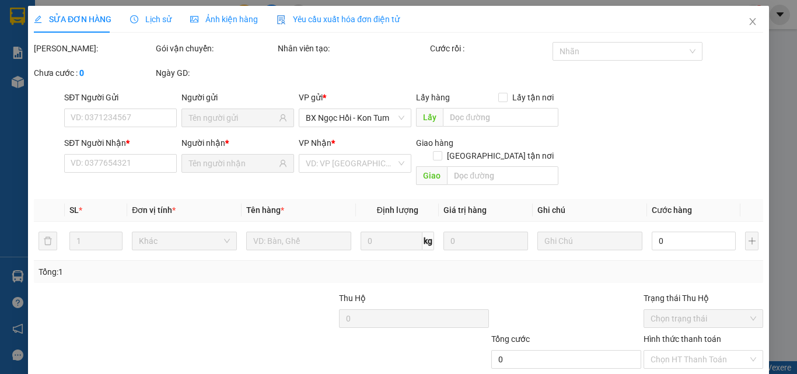
type input "0333937123"
type input "THÁI BÁNH CANH"
type input "0367566685"
type input "A HẠNH BỘT"
type input "70.000"
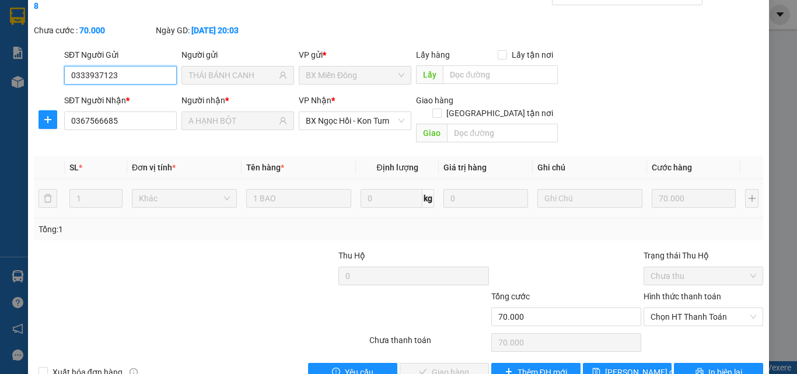
scroll to position [60, 0]
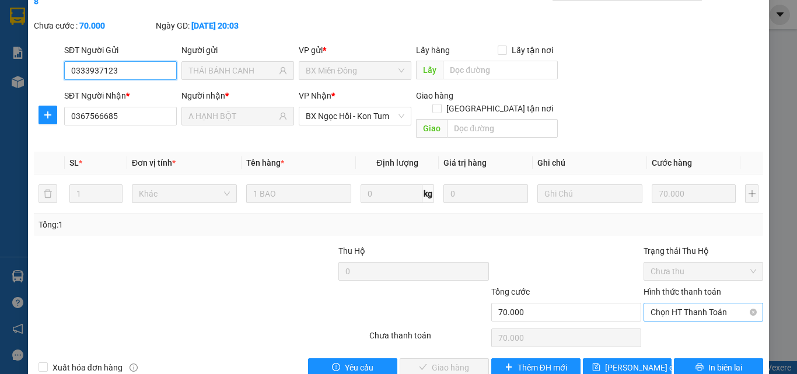
click at [672, 303] on span "Chọn HT Thanh Toán" at bounding box center [704, 312] width 106 height 18
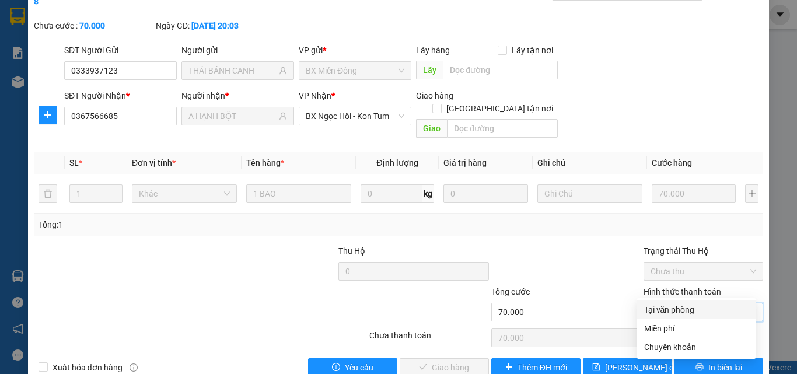
click at [674, 307] on div "Tại văn phòng" at bounding box center [696, 309] width 104 height 13
type input "0"
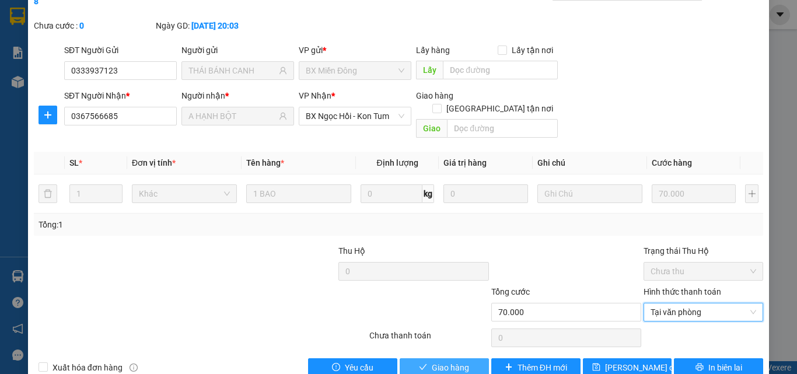
drag, startPoint x: 460, startPoint y: 338, endPoint x: 470, endPoint y: 322, distance: 19.4
click at [459, 361] on span "Giao hàng" at bounding box center [450, 367] width 37 height 13
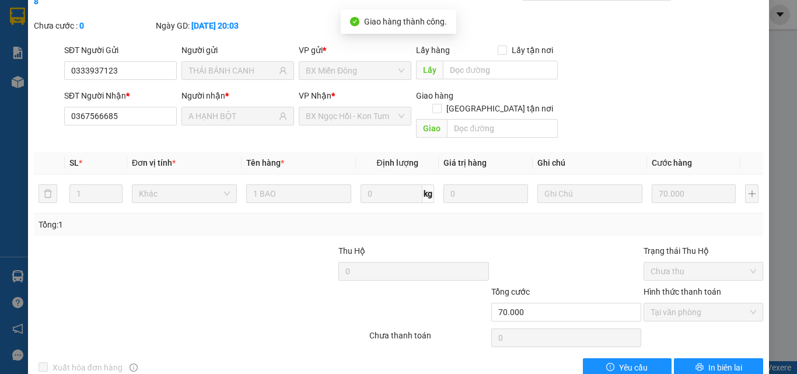
scroll to position [0, 0]
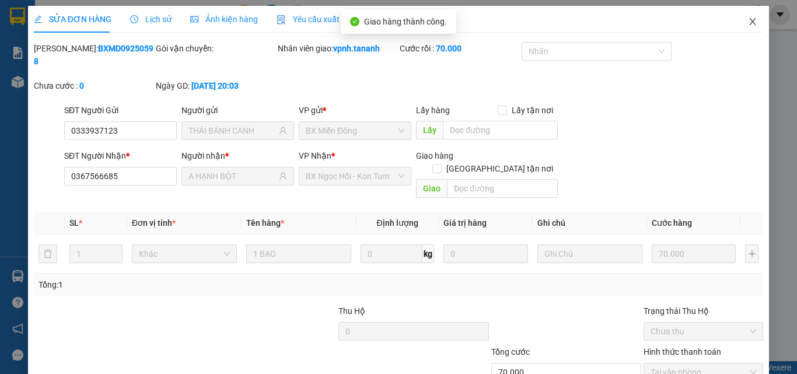
click at [748, 22] on icon "close" at bounding box center [752, 21] width 9 height 9
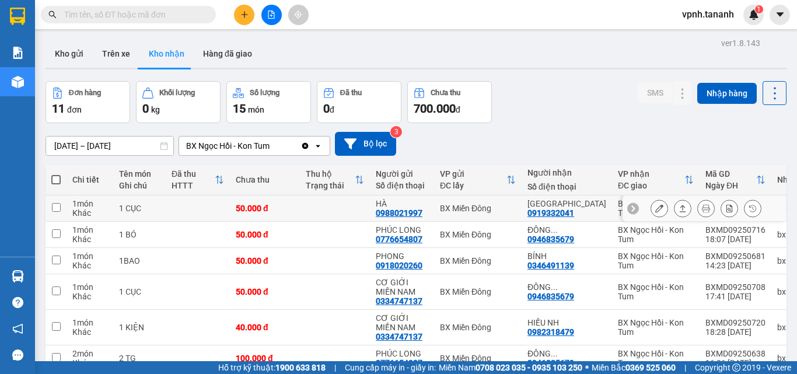
click at [651, 211] on button at bounding box center [659, 208] width 16 height 20
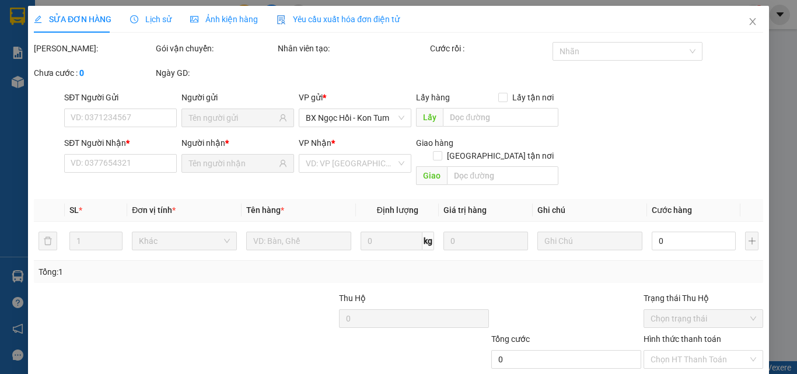
type input "0988021997"
type input "HÀ"
type input "0919332041"
type input "[GEOGRAPHIC_DATA]"
type input "50.000"
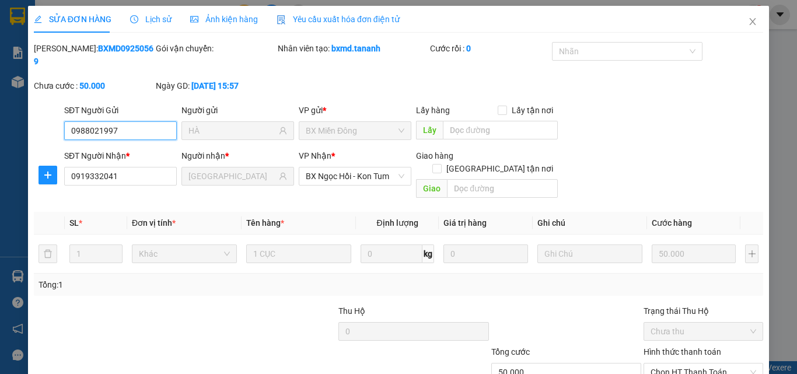
scroll to position [54, 0]
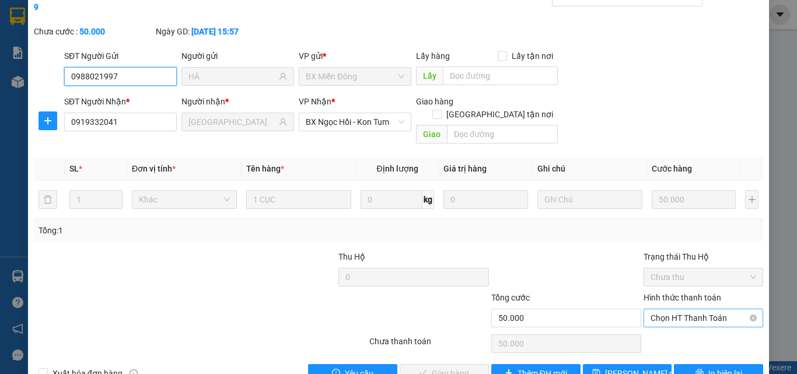
click at [662, 309] on span "Chọn HT Thanh Toán" at bounding box center [704, 318] width 106 height 18
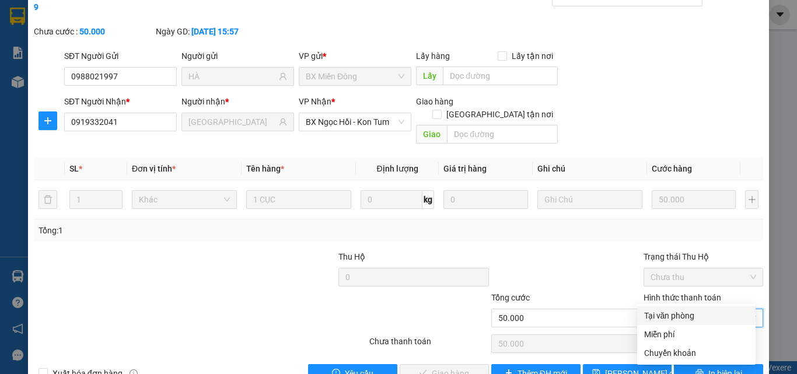
click at [660, 314] on div "Tại văn phòng" at bounding box center [696, 315] width 104 height 13
type input "0"
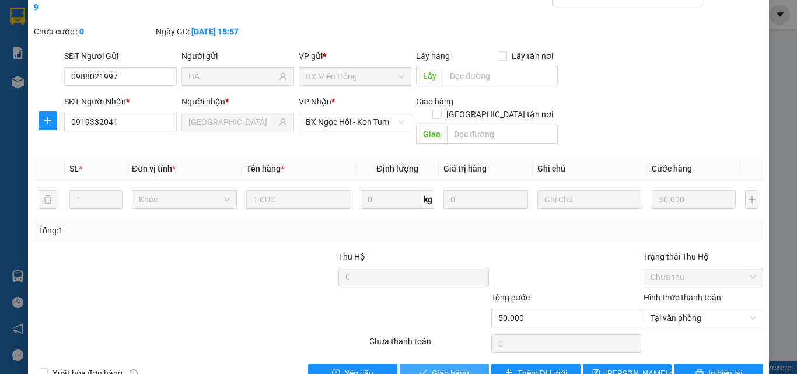
click at [460, 367] on span "Giao hàng" at bounding box center [450, 373] width 37 height 13
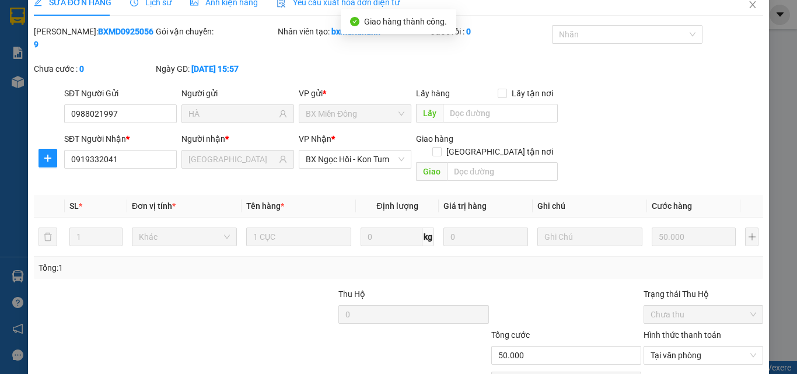
scroll to position [0, 0]
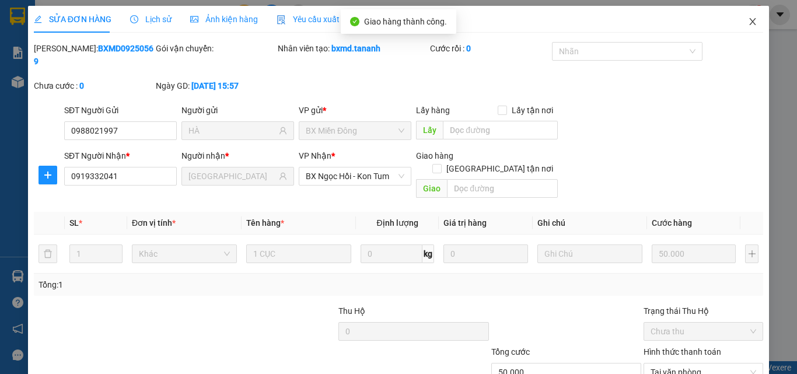
click at [738, 27] on span "Close" at bounding box center [753, 22] width 33 height 33
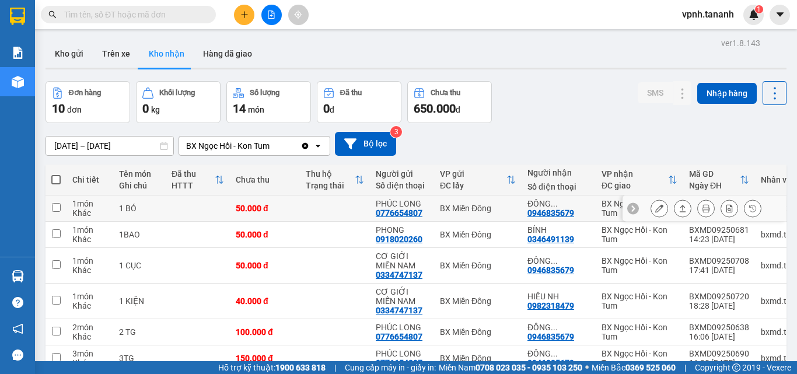
click at [655, 209] on icon at bounding box center [659, 208] width 8 height 8
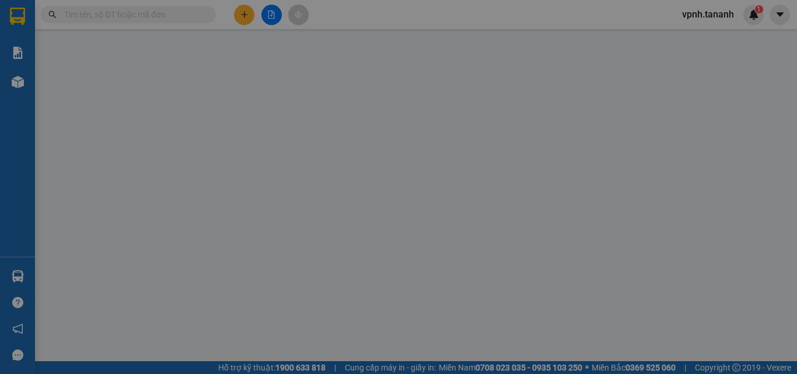
type input "0776654807"
type input "PHÚC LONG"
type input "0946835679"
type input "ĐÔNG DƯƠNG"
type input "50.000"
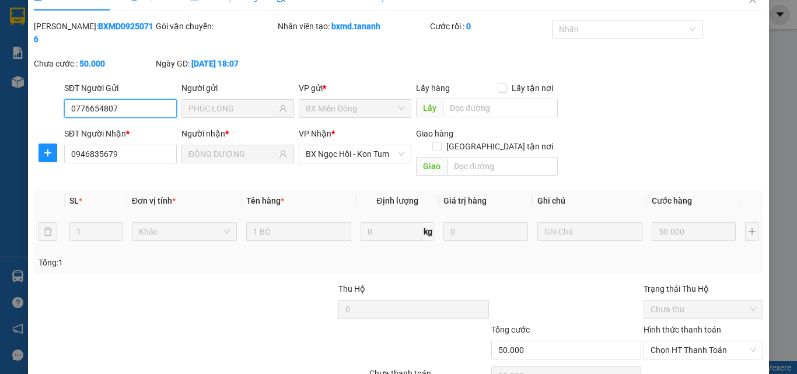
scroll to position [54, 0]
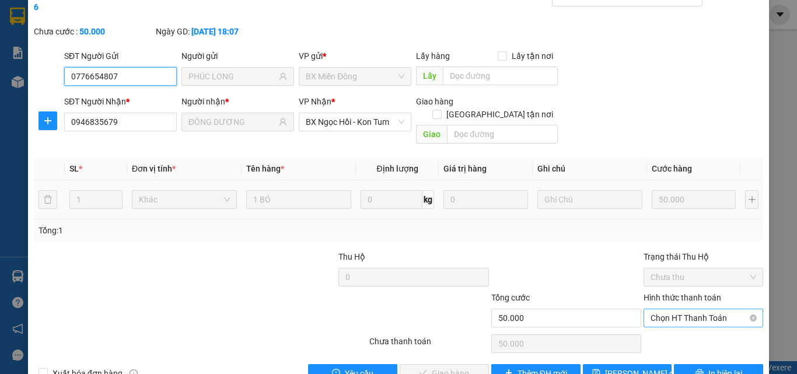
click at [675, 309] on span "Chọn HT Thanh Toán" at bounding box center [704, 318] width 106 height 18
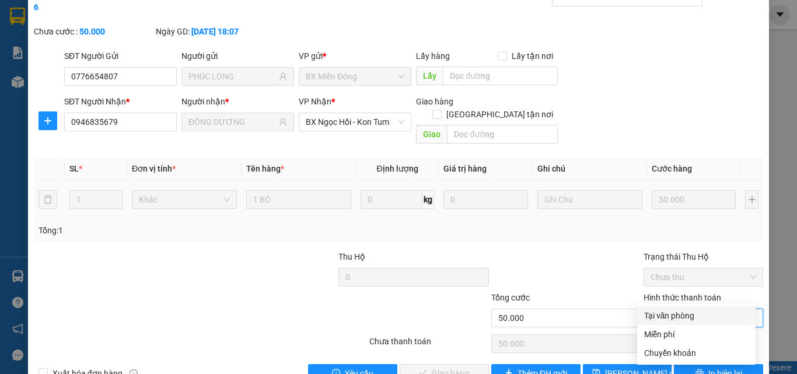
click at [674, 310] on div "Tại văn phòng" at bounding box center [696, 315] width 104 height 13
type input "0"
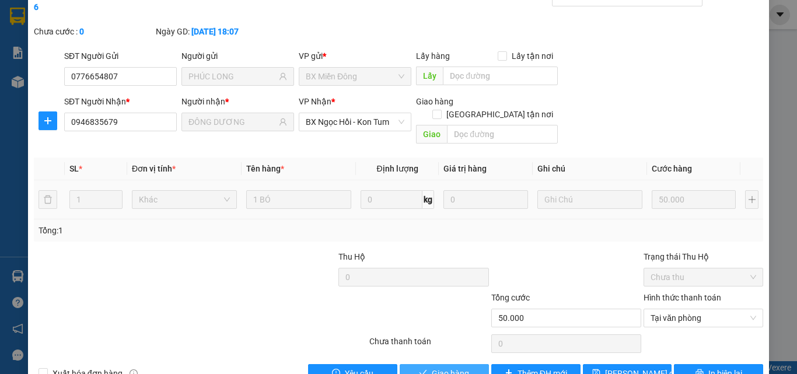
drag, startPoint x: 461, startPoint y: 340, endPoint x: 525, endPoint y: 299, distance: 75.9
click at [461, 364] on button "Giao hàng" at bounding box center [444, 373] width 89 height 19
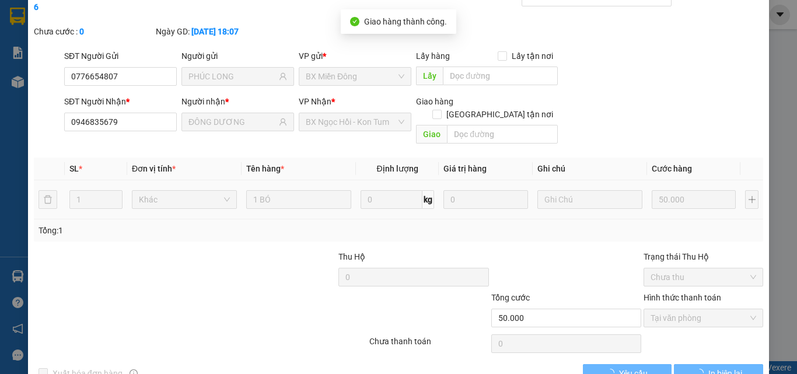
scroll to position [0, 0]
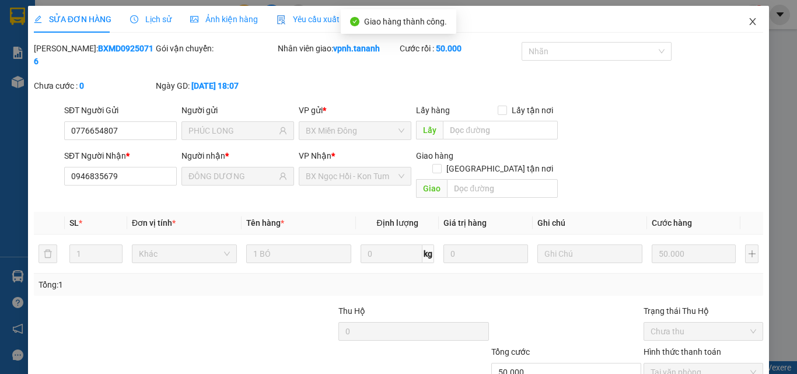
click at [748, 25] on icon "close" at bounding box center [752, 21] width 9 height 9
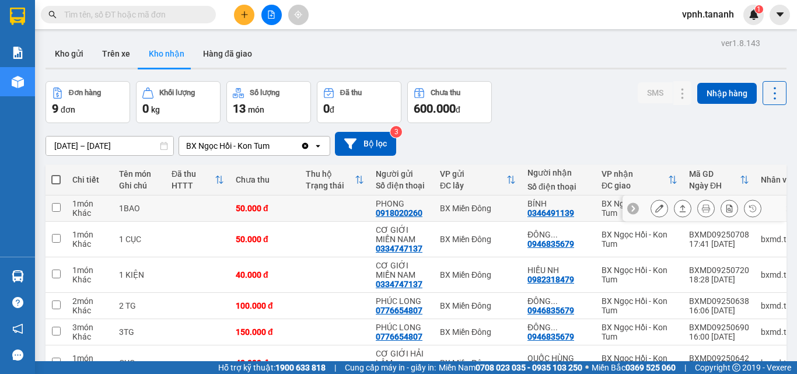
click at [655, 210] on button at bounding box center [659, 208] width 16 height 20
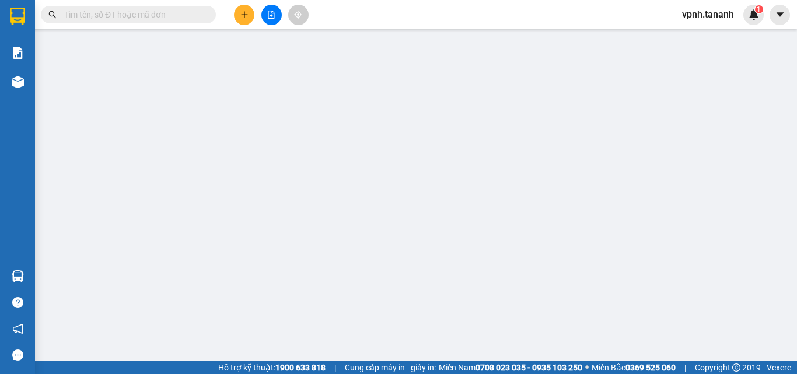
type input "0918020260"
type input "PHONG"
type input "0346491139"
type input "BÍNH"
type input "50.000"
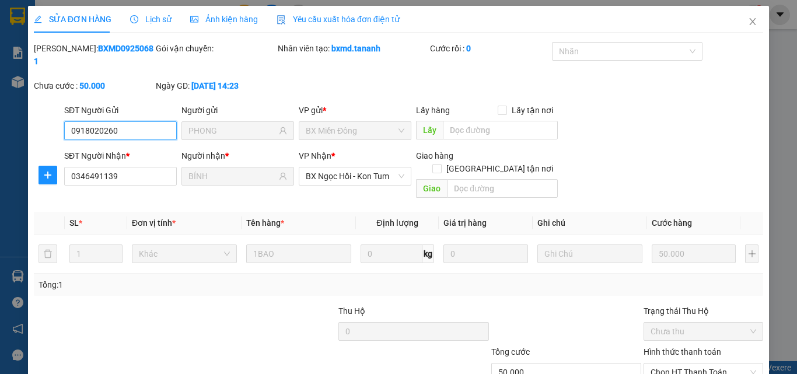
scroll to position [60, 0]
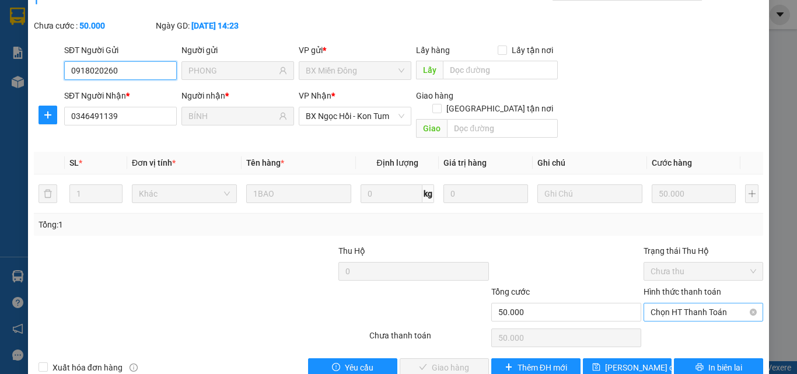
click at [667, 303] on span "Chọn HT Thanh Toán" at bounding box center [704, 312] width 106 height 18
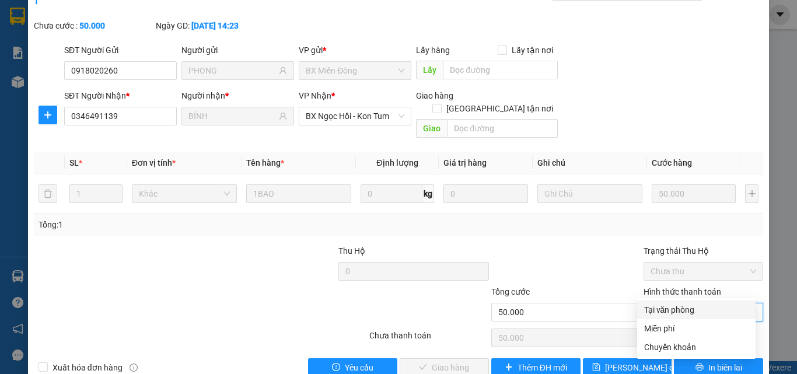
click at [658, 310] on div "Tại văn phòng" at bounding box center [696, 309] width 104 height 13
type input "0"
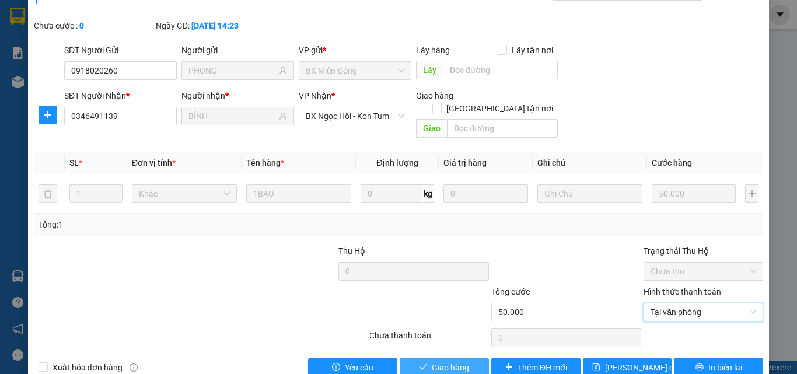
drag, startPoint x: 441, startPoint y: 348, endPoint x: 443, endPoint y: 339, distance: 9.1
click at [440, 361] on span "Giao hàng" at bounding box center [450, 367] width 37 height 13
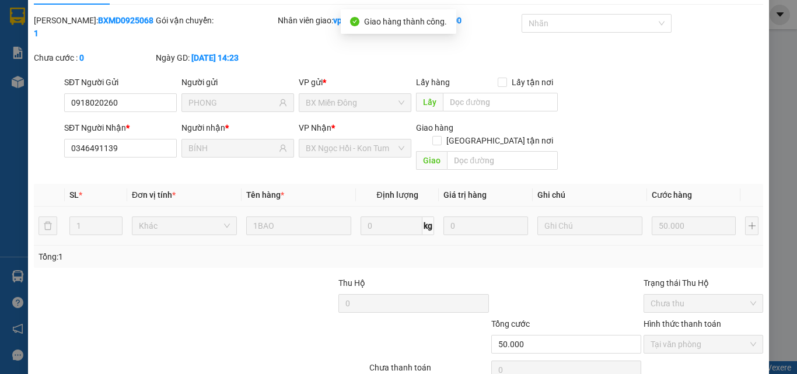
scroll to position [0, 0]
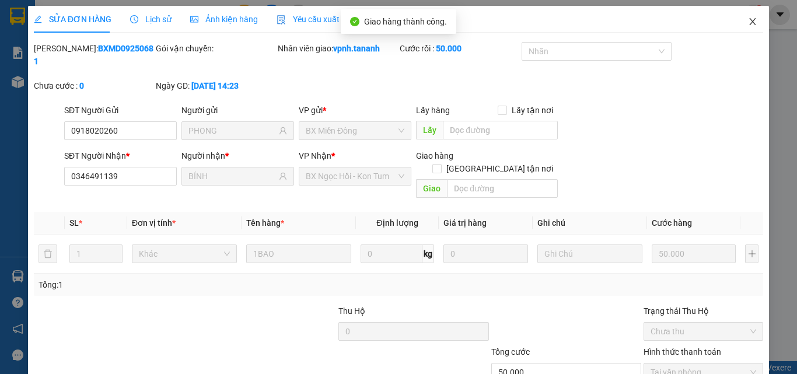
click at [748, 22] on icon "close" at bounding box center [752, 21] width 9 height 9
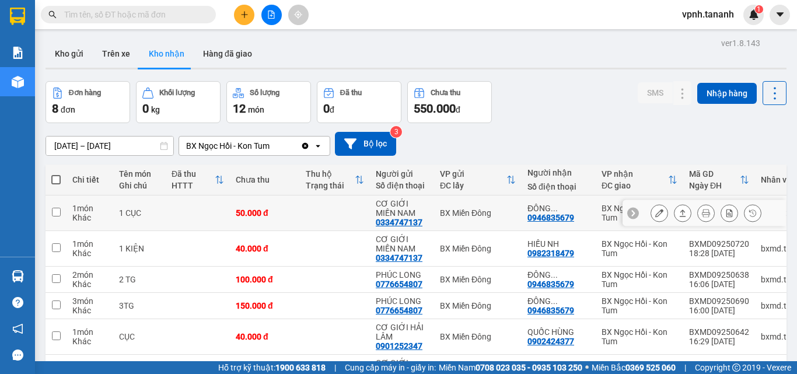
click at [655, 213] on icon at bounding box center [659, 213] width 8 height 8
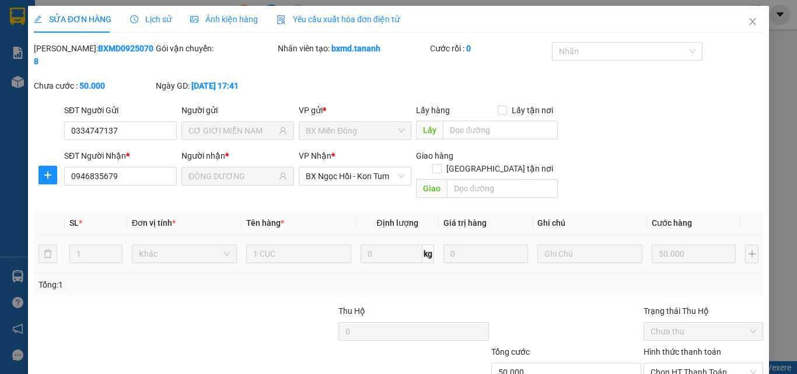
type input "0334747137"
type input "CƠ GIỚI MIỀN NAM"
type input "0946835679"
type input "ĐÔNG DƯƠNG"
type input "50.000"
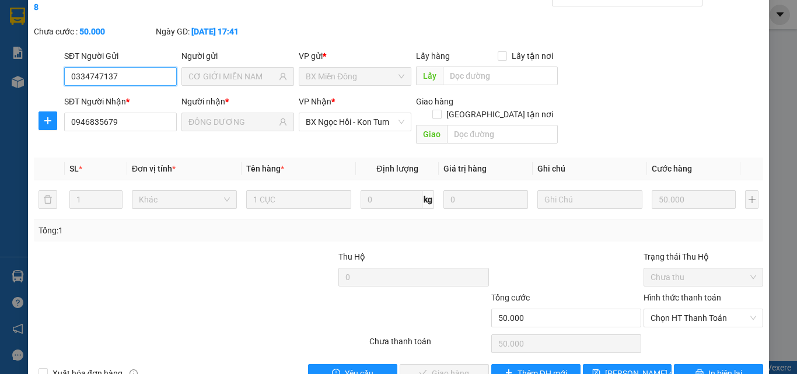
scroll to position [60, 0]
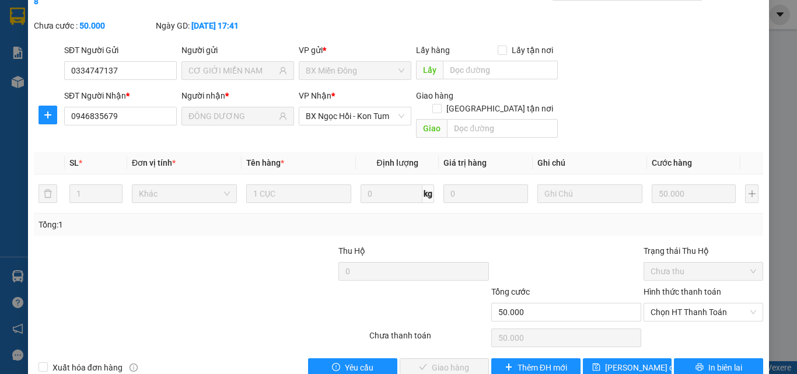
click at [653, 296] on div "Hình thức thanh toán Chọn HT Thanh Toán" at bounding box center [704, 305] width 120 height 41
click at [655, 303] on span "Chọn HT Thanh Toán" at bounding box center [704, 312] width 106 height 18
click at [660, 302] on div "Tại văn phòng" at bounding box center [696, 310] width 118 height 19
type input "0"
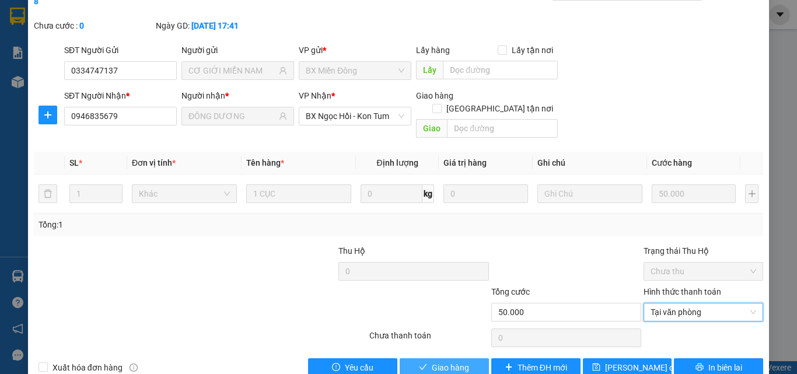
click at [448, 361] on span "Giao hàng" at bounding box center [450, 367] width 37 height 13
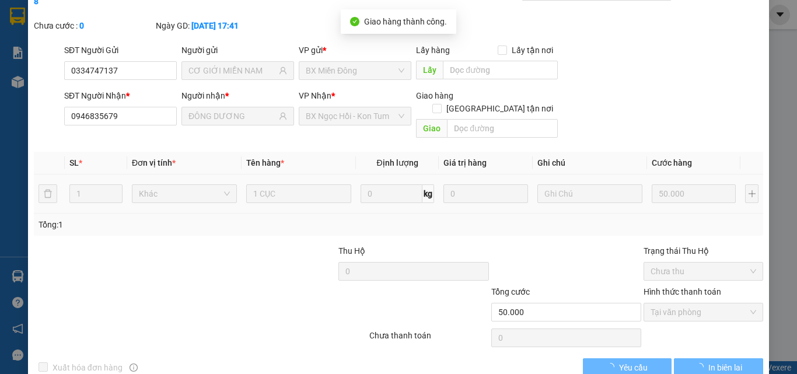
scroll to position [0, 0]
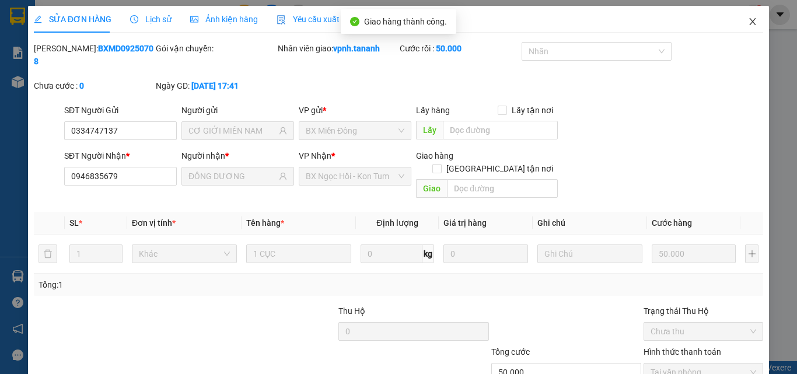
click at [748, 26] on icon "close" at bounding box center [752, 21] width 9 height 9
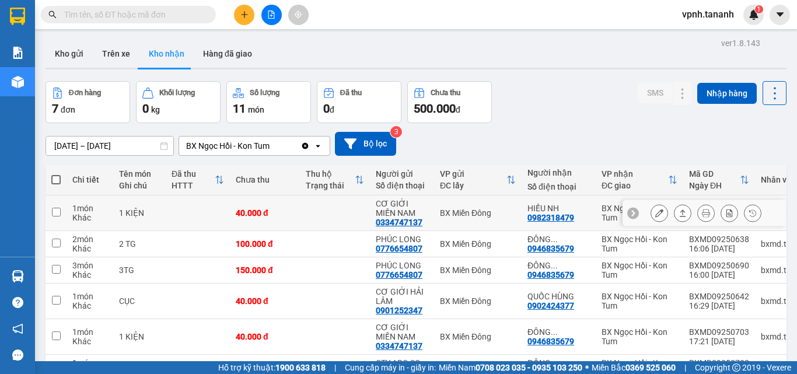
click at [655, 210] on icon at bounding box center [659, 213] width 8 height 8
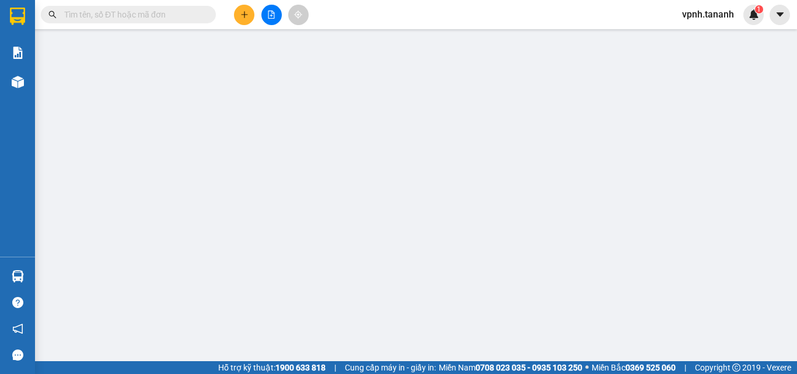
type input "0334747137"
type input "CƠ GIỚI MIỀN NAM"
type input "0982318479"
type input "HIẾU NH"
type input "40.000"
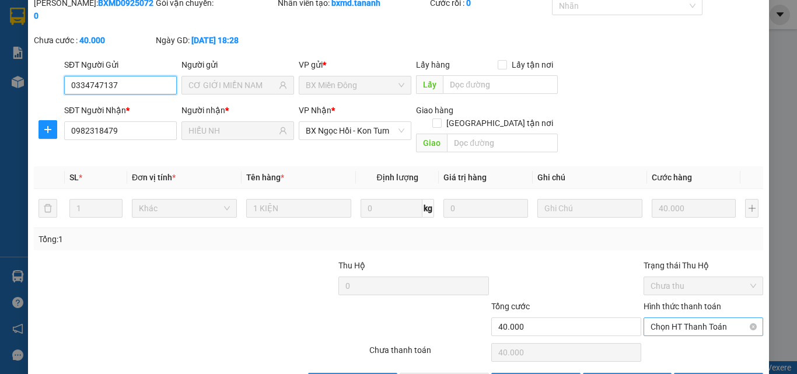
scroll to position [60, 0]
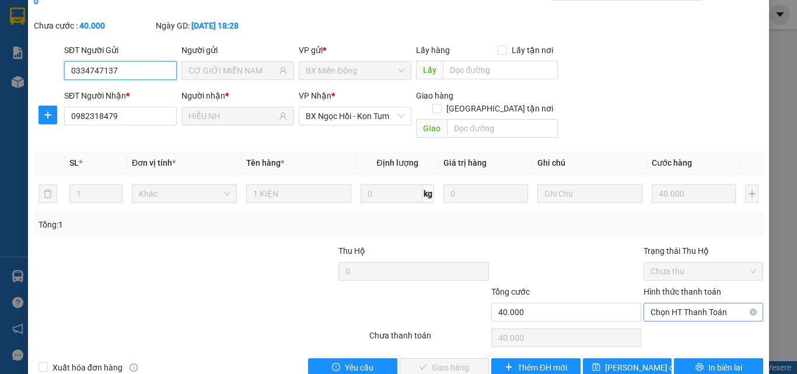
click at [675, 303] on span "Chọn HT Thanh Toán" at bounding box center [704, 312] width 106 height 18
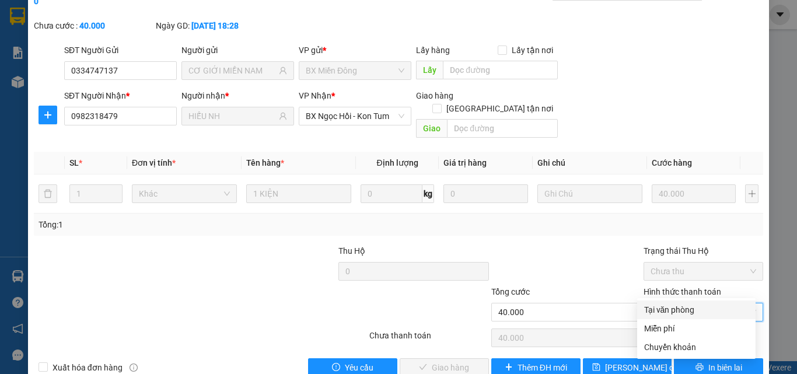
click at [668, 303] on div "Tại văn phòng" at bounding box center [696, 309] width 104 height 13
type input "0"
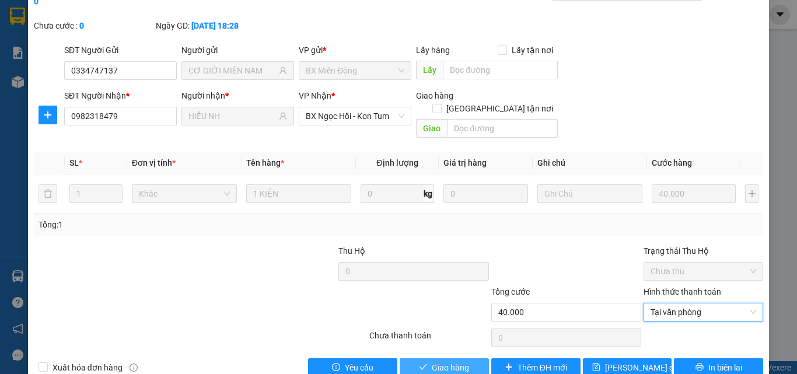
click at [460, 358] on button "Giao hàng" at bounding box center [444, 367] width 89 height 19
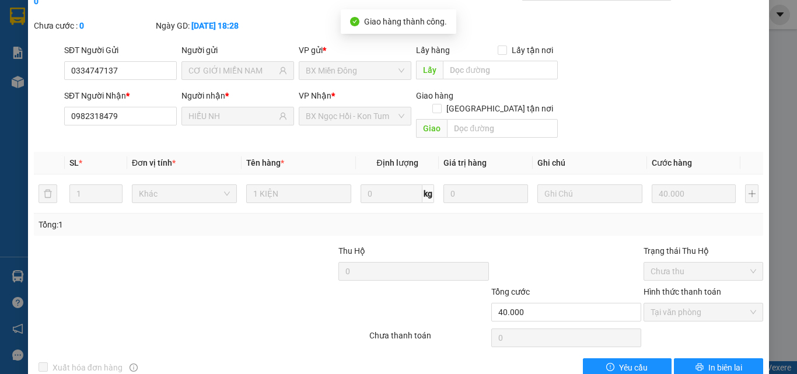
scroll to position [0, 0]
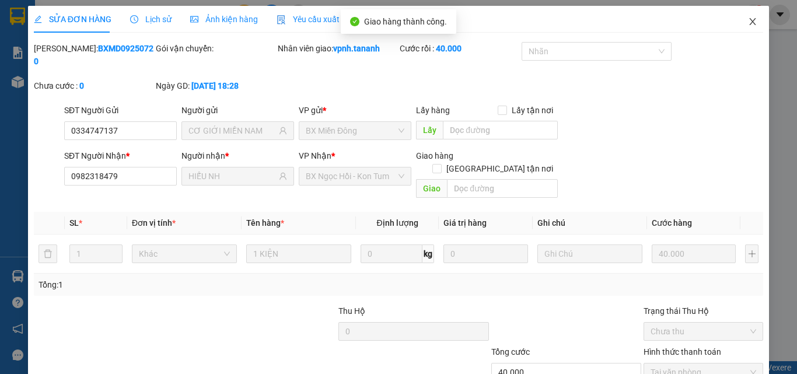
click at [749, 26] on icon "close" at bounding box center [752, 21] width 9 height 9
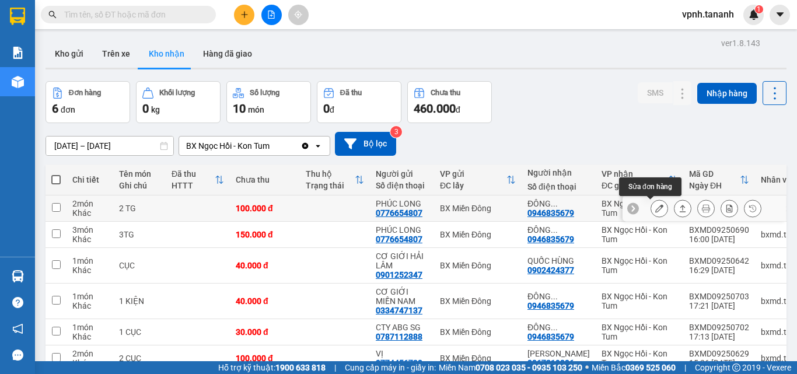
click at [655, 212] on icon at bounding box center [659, 208] width 8 height 8
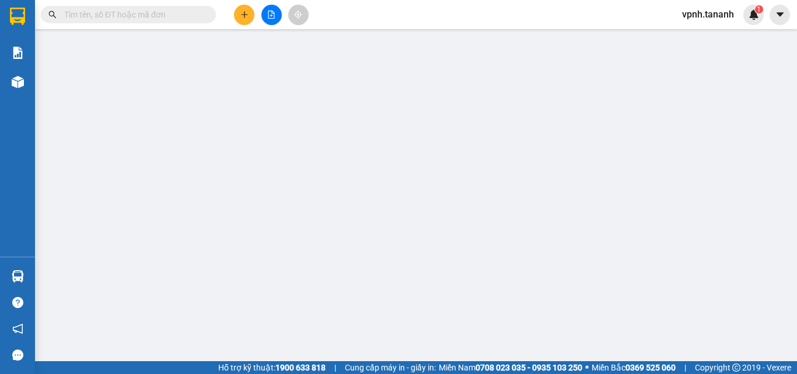
type input "0776654807"
type input "PHÚC LONG"
type input "0946835679"
type input "ĐÔNG DƯƠNG"
type input "100.000"
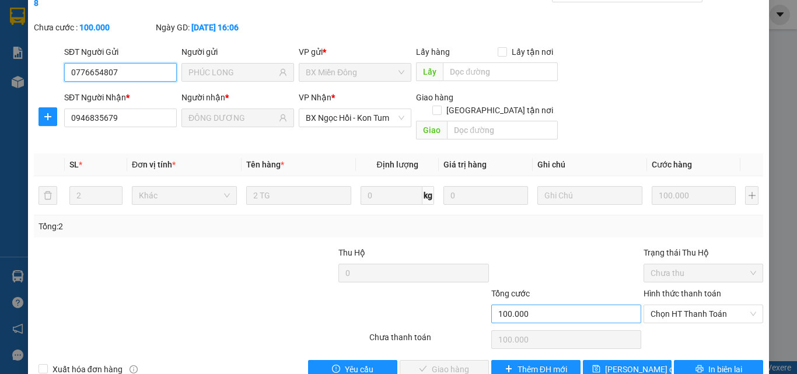
scroll to position [60, 0]
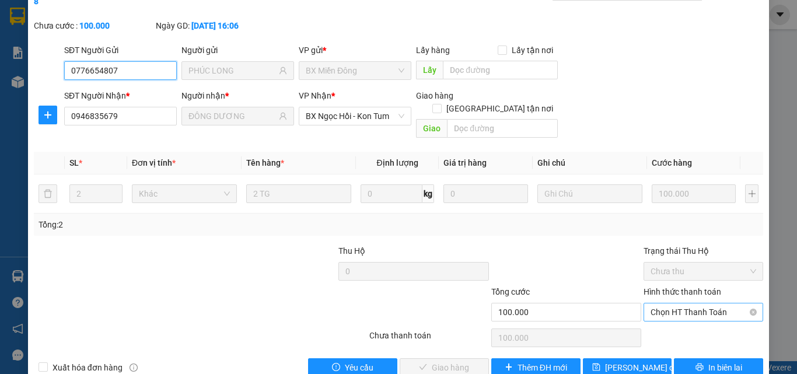
click at [658, 303] on span "Chọn HT Thanh Toán" at bounding box center [704, 312] width 106 height 18
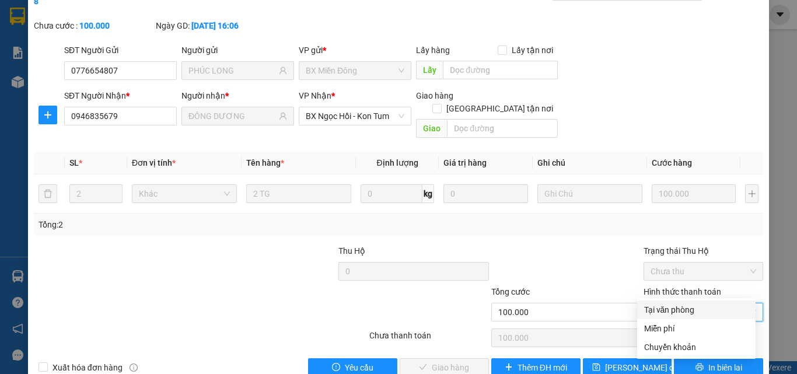
click at [660, 303] on div "Tại văn phòng" at bounding box center [696, 310] width 118 height 19
type input "0"
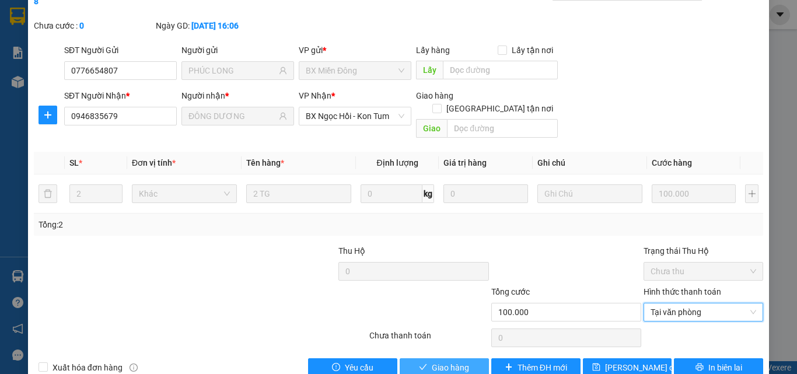
click at [444, 361] on span "Giao hàng" at bounding box center [450, 367] width 37 height 13
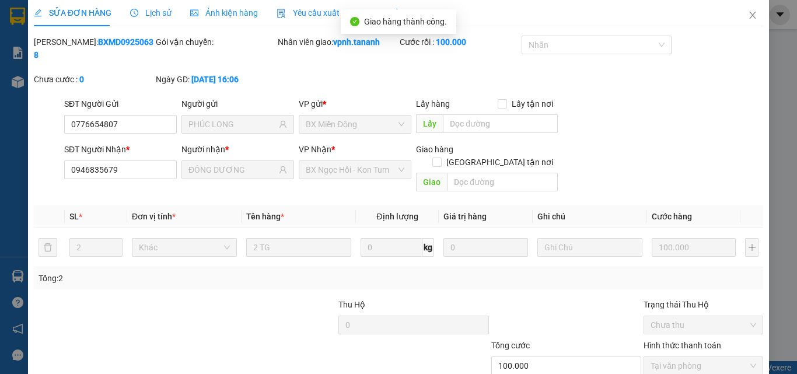
scroll to position [0, 0]
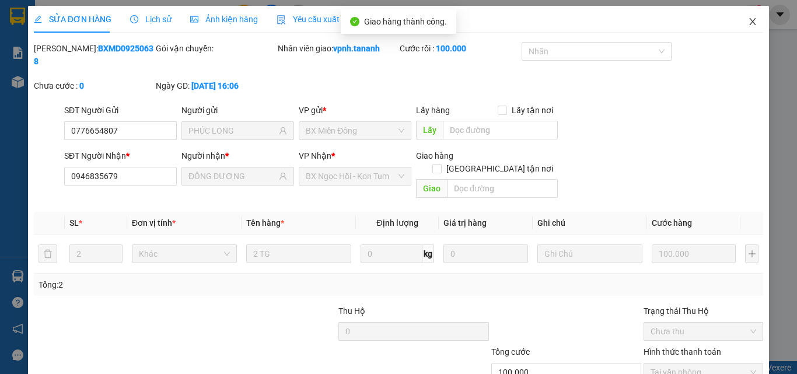
click at [751, 22] on span "Close" at bounding box center [753, 22] width 33 height 33
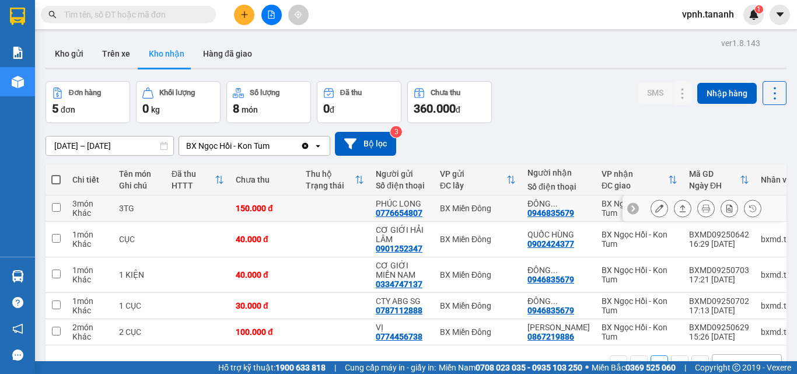
click at [655, 209] on icon at bounding box center [659, 208] width 8 height 8
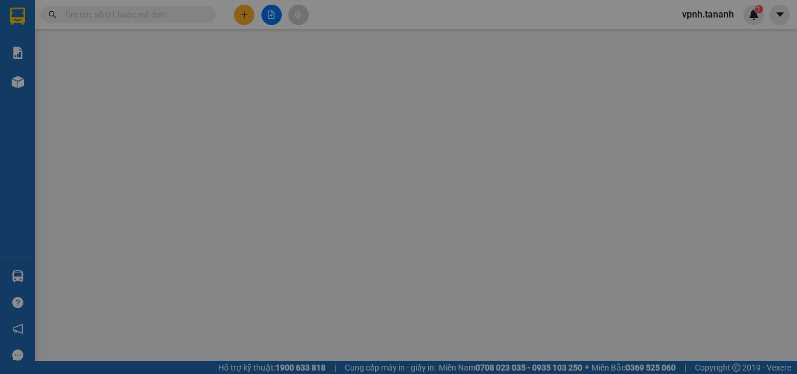
type input "0776654807"
type input "PHÚC LONG"
type input "0946835679"
type input "ĐÔNG DƯƠNG"
type input "150.000"
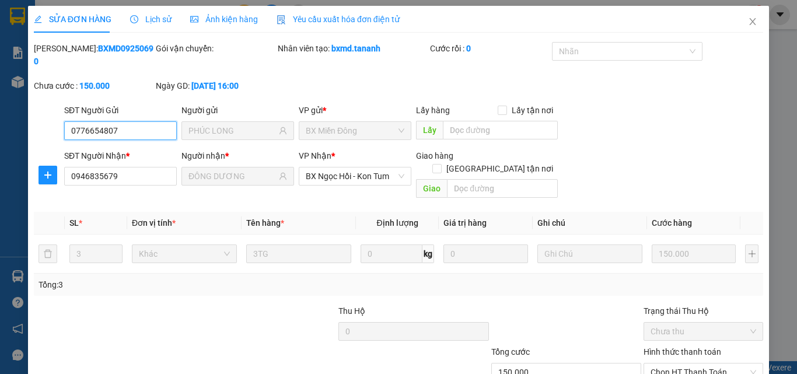
scroll to position [60, 0]
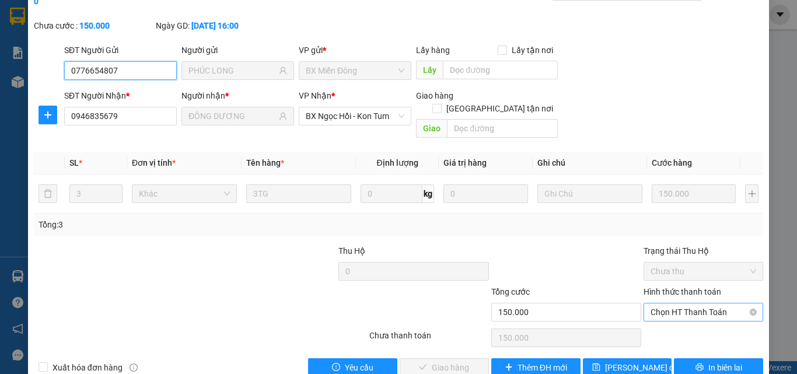
click at [656, 303] on span "Chọn HT Thanh Toán" at bounding box center [704, 312] width 106 height 18
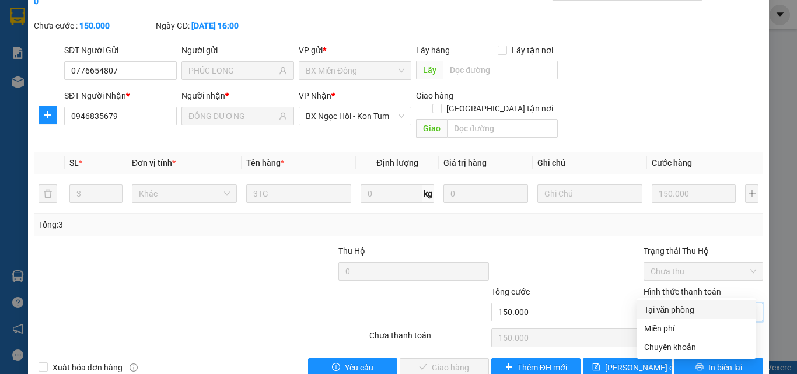
click at [660, 308] on div "Tại văn phòng" at bounding box center [696, 309] width 104 height 13
type input "0"
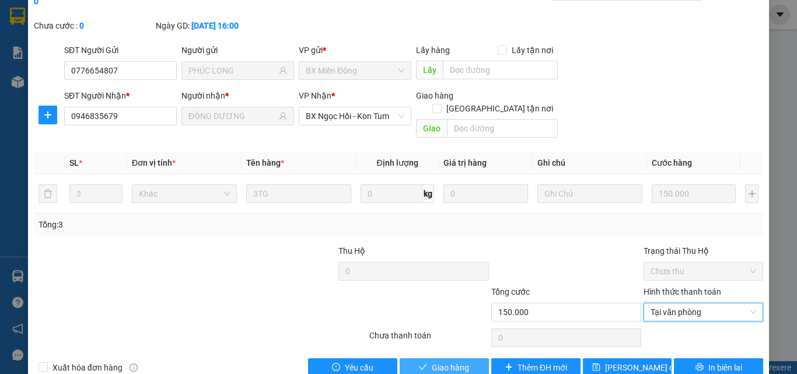
click at [443, 361] on span "Giao hàng" at bounding box center [450, 367] width 37 height 13
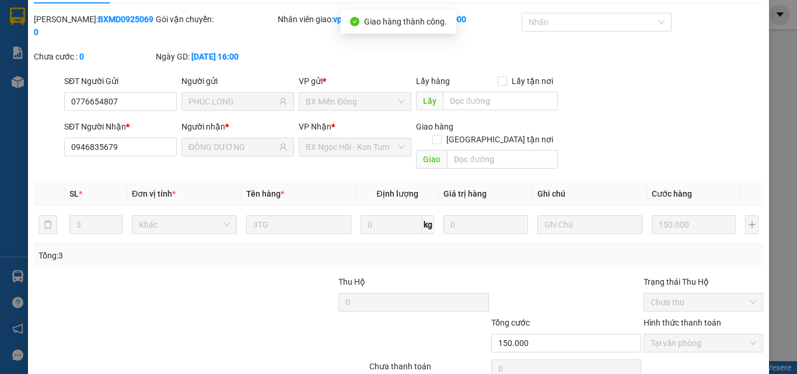
scroll to position [0, 0]
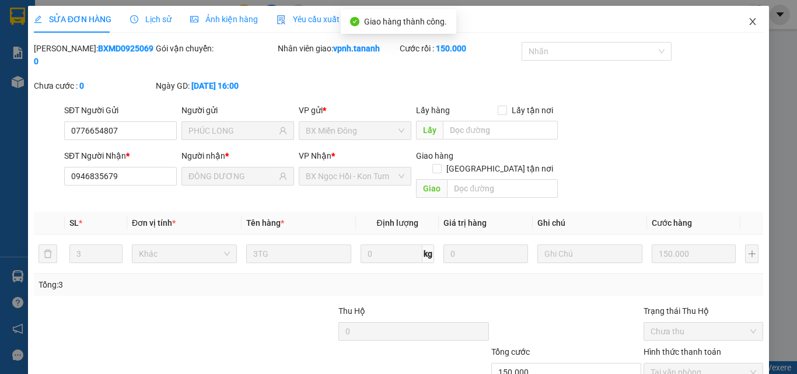
click at [750, 22] on icon "close" at bounding box center [753, 21] width 6 height 7
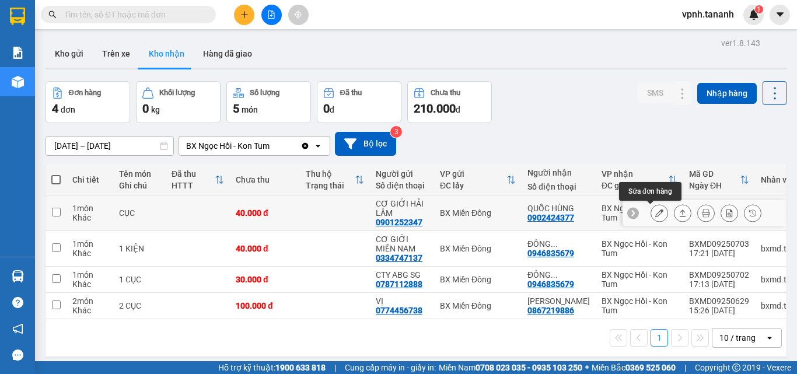
click at [658, 211] on button at bounding box center [659, 213] width 16 height 20
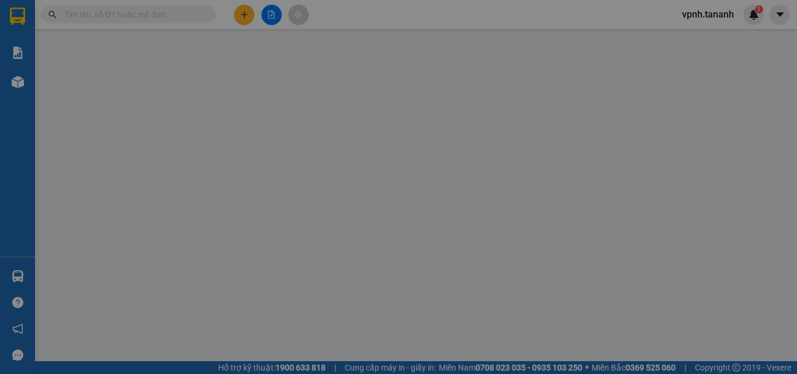
type input "0901252347"
type input "CƠ GIỚI HẢI LÂM"
type input "0902424377"
type input "QUỐC HÙNG"
type input "40.000"
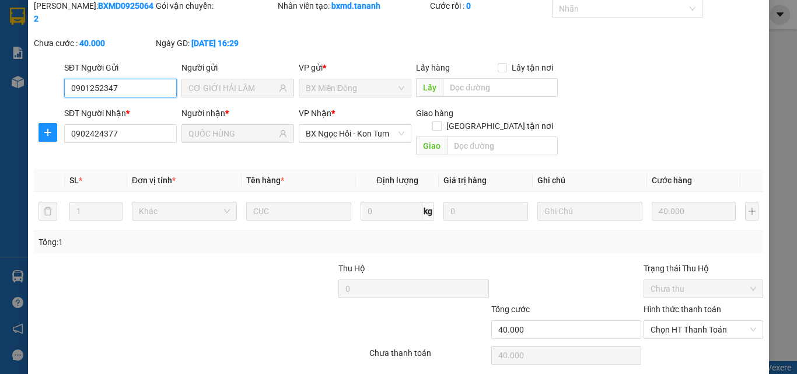
scroll to position [60, 0]
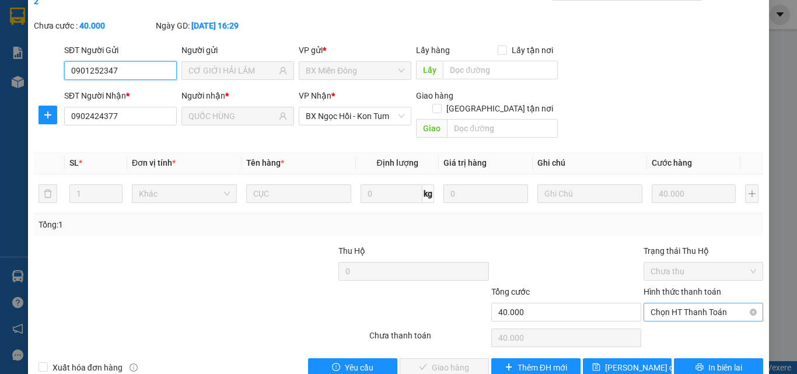
click at [658, 303] on span "Chọn HT Thanh Toán" at bounding box center [704, 312] width 106 height 18
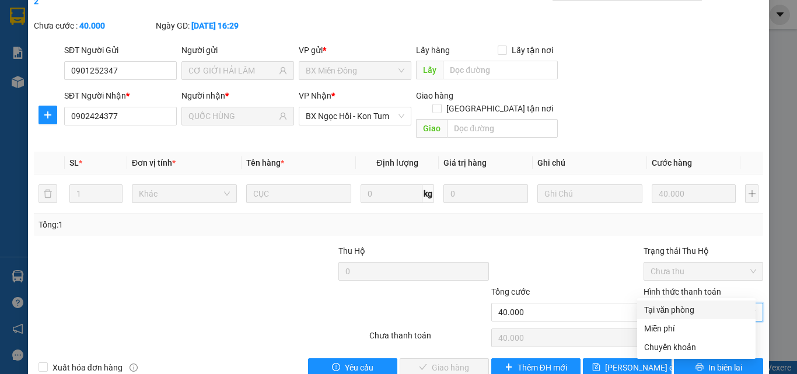
click at [662, 306] on div "Tại văn phòng" at bounding box center [696, 309] width 104 height 13
type input "0"
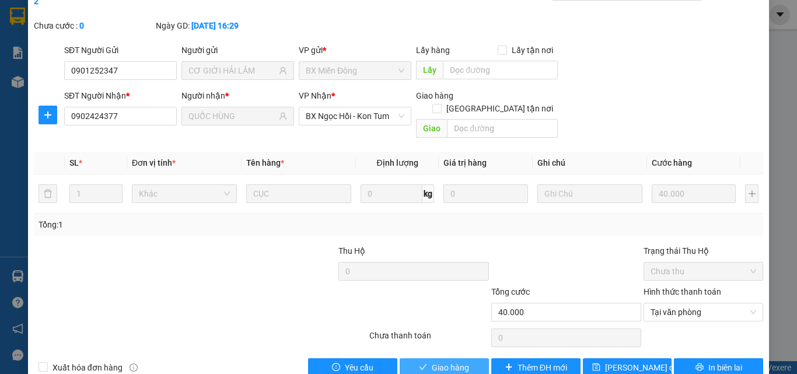
click at [476, 358] on button "Giao hàng" at bounding box center [444, 367] width 89 height 19
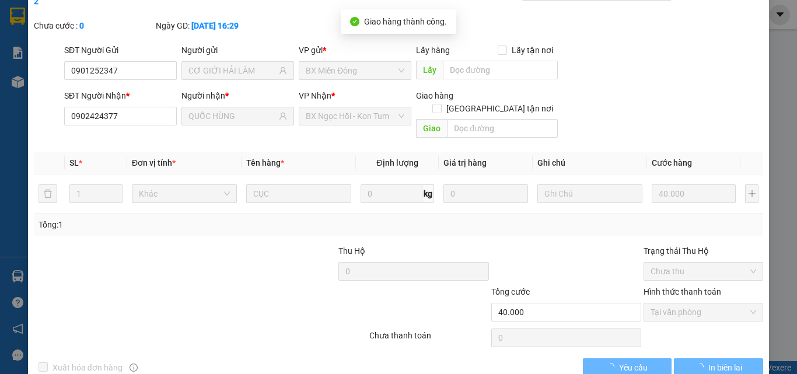
scroll to position [0, 0]
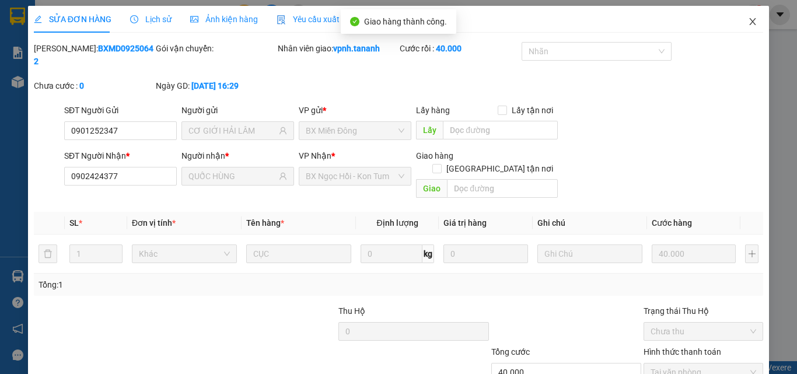
click at [750, 22] on icon "close" at bounding box center [753, 21] width 6 height 7
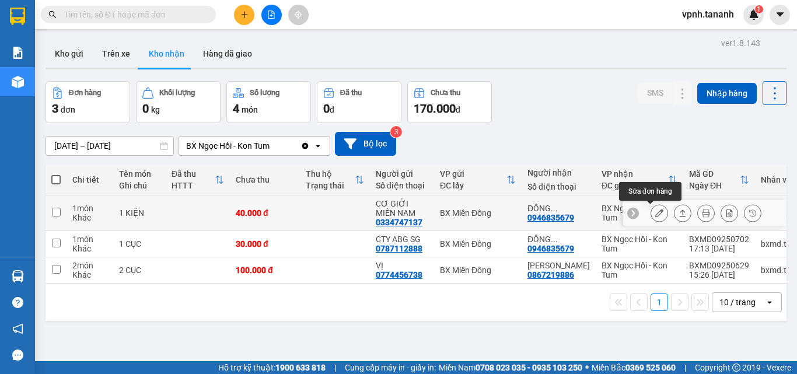
click at [655, 214] on icon at bounding box center [659, 213] width 8 height 8
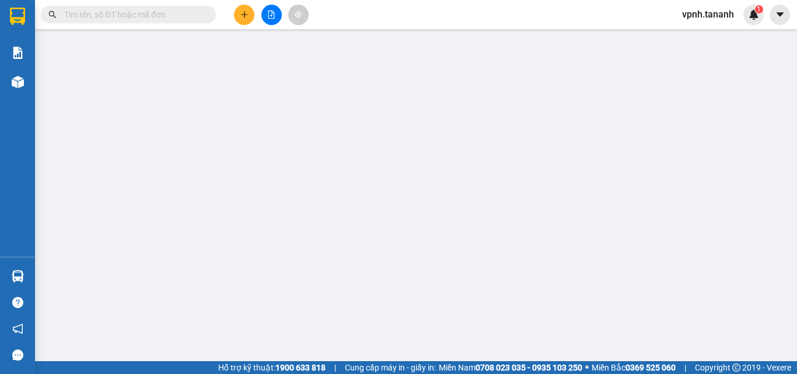
type input "0334747137"
type input "CƠ GIỚI MIỀN NAM"
type input "0946835679"
type input "ĐÔNG DƯƠNG"
type input "40.000"
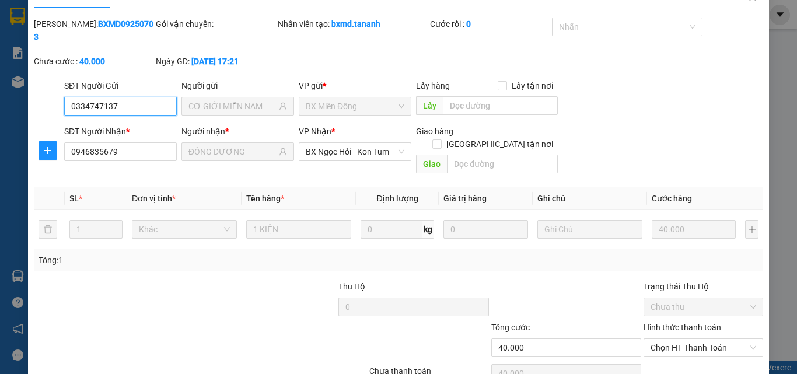
scroll to position [60, 0]
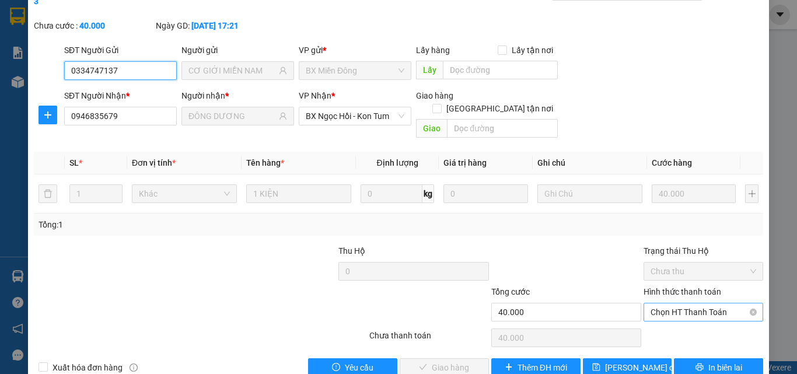
click at [661, 303] on span "Chọn HT Thanh Toán" at bounding box center [704, 312] width 106 height 18
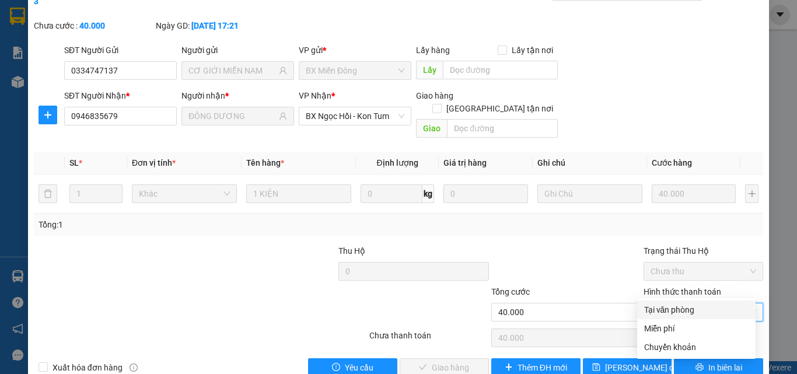
click at [669, 310] on div "Tại văn phòng" at bounding box center [696, 309] width 104 height 13
type input "0"
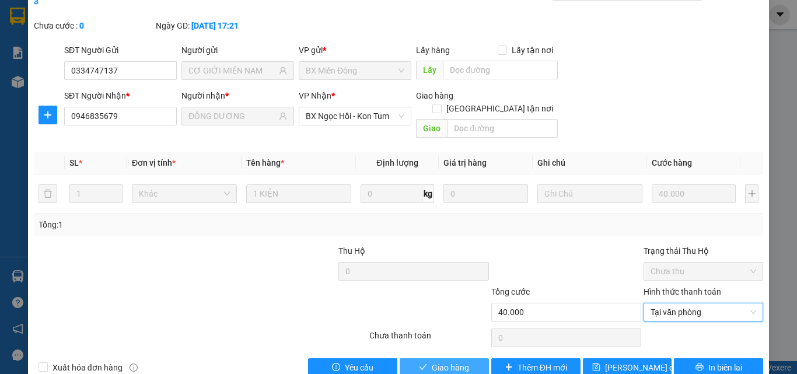
click at [460, 361] on span "Giao hàng" at bounding box center [450, 367] width 37 height 13
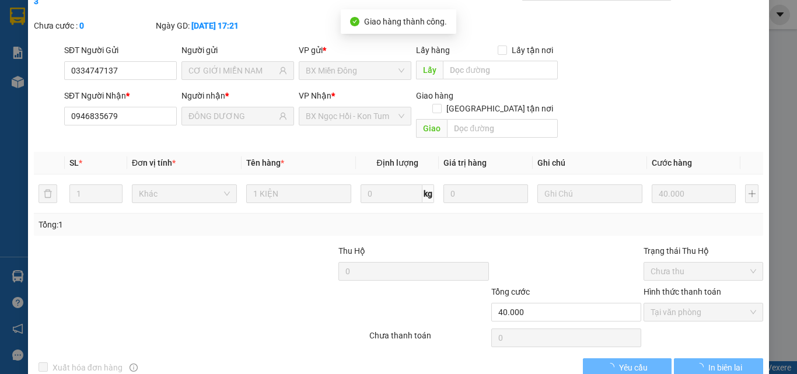
scroll to position [0, 0]
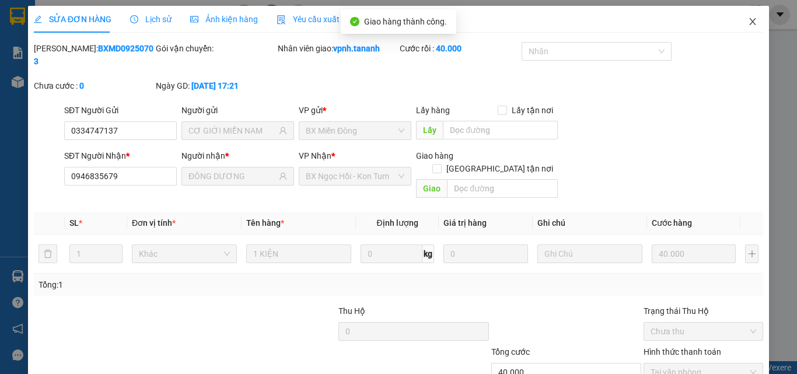
click at [748, 24] on icon "close" at bounding box center [752, 21] width 9 height 9
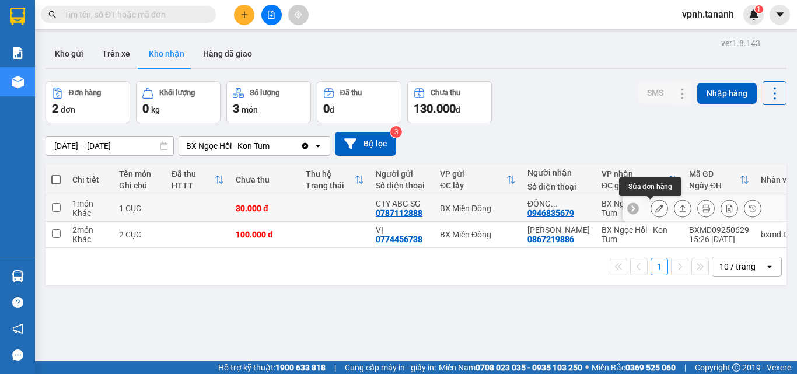
click at [655, 207] on icon at bounding box center [659, 208] width 8 height 8
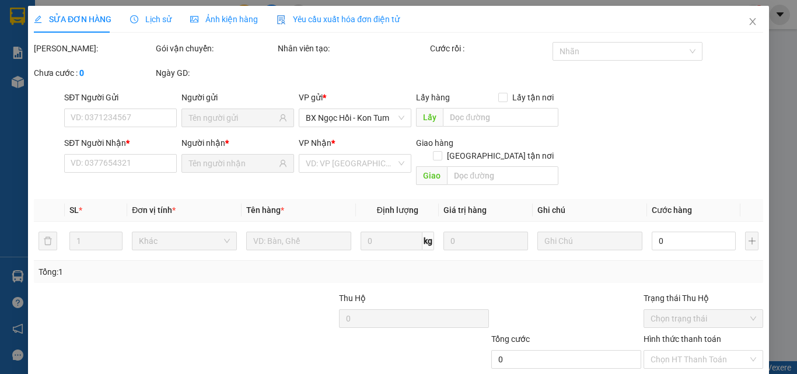
type input "0787112888"
type input "CTY ABG SG"
type input "0946835679"
type input "ĐÔNG DƯƠNG"
type input "30.000"
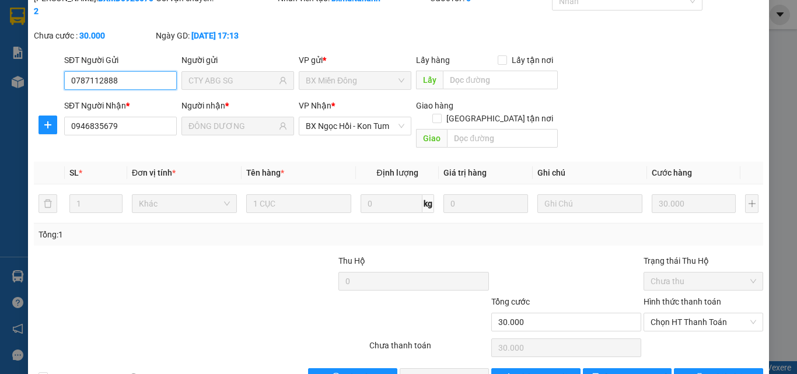
scroll to position [60, 0]
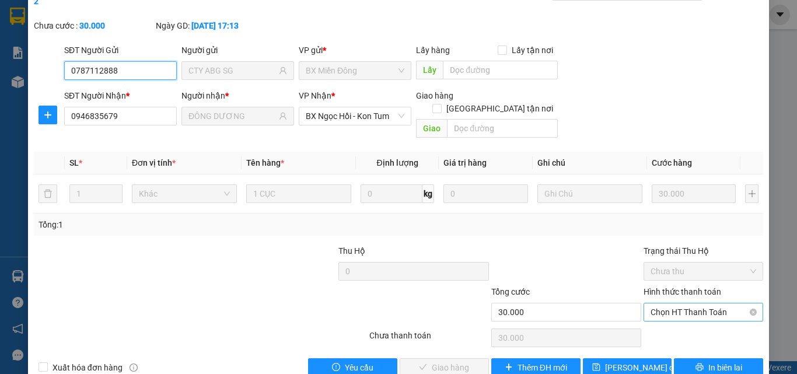
click at [678, 303] on span "Chọn HT Thanh Toán" at bounding box center [704, 312] width 106 height 18
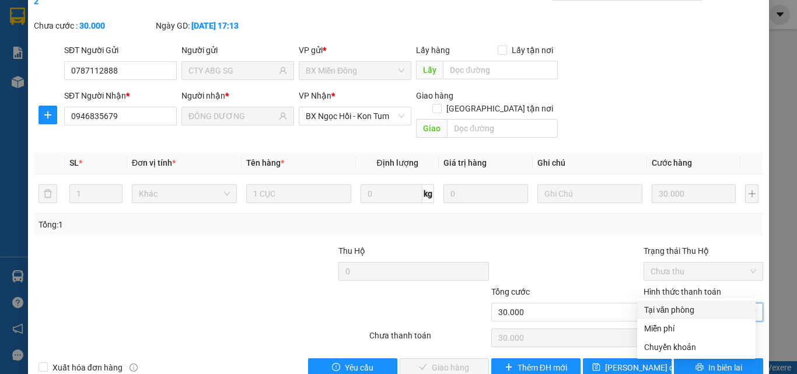
click at [682, 314] on div "Tại văn phòng" at bounding box center [696, 309] width 104 height 13
type input "0"
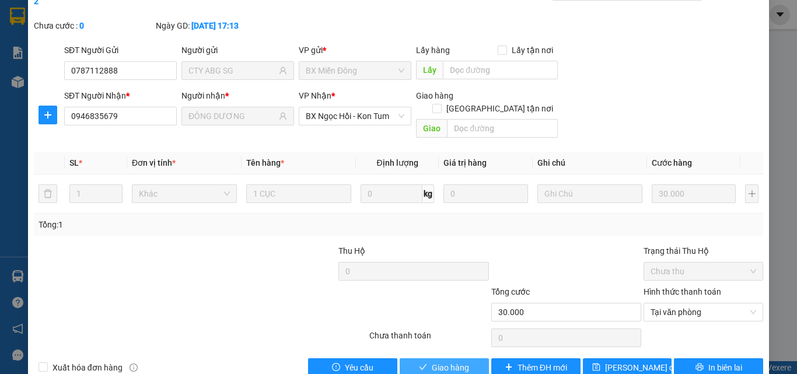
click at [477, 358] on button "Giao hàng" at bounding box center [444, 367] width 89 height 19
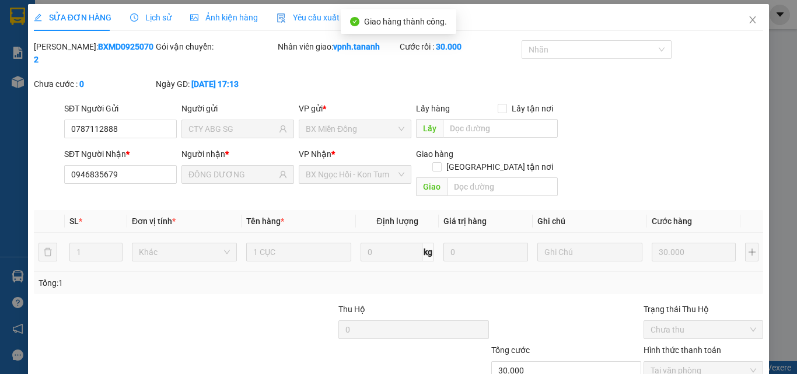
scroll to position [0, 0]
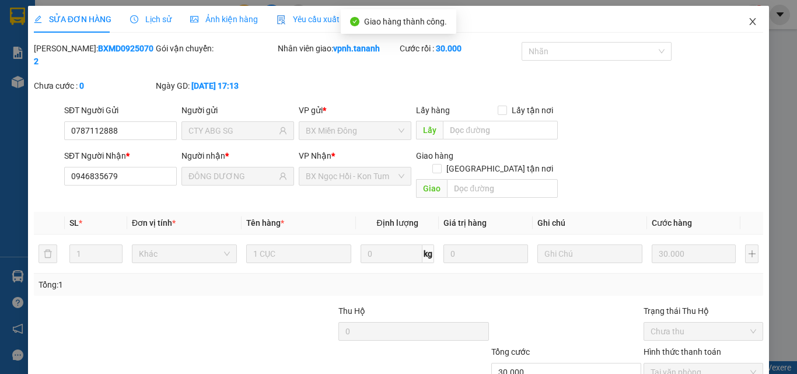
click at [748, 18] on icon "close" at bounding box center [752, 21] width 9 height 9
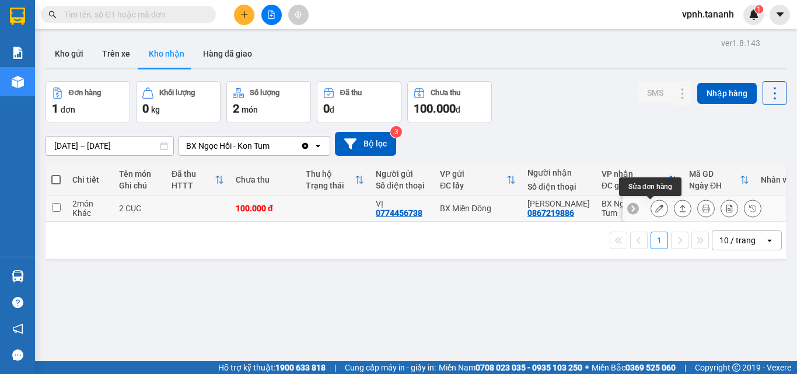
click at [655, 207] on icon at bounding box center [659, 208] width 8 height 8
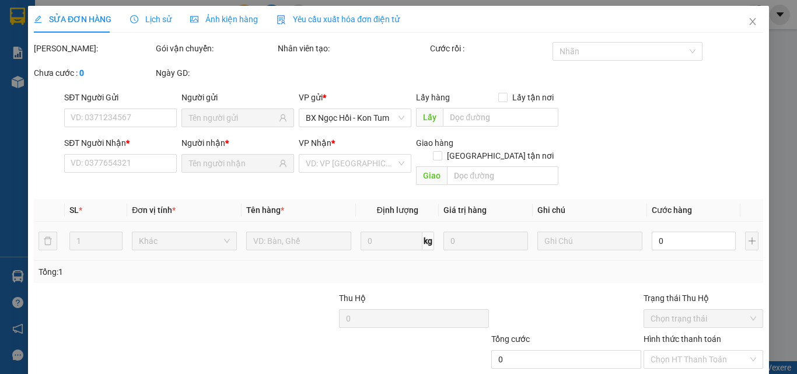
type input "0774456738"
type input "VỊ"
type input "0867219886"
type input "[PERSON_NAME]"
type input "100.000"
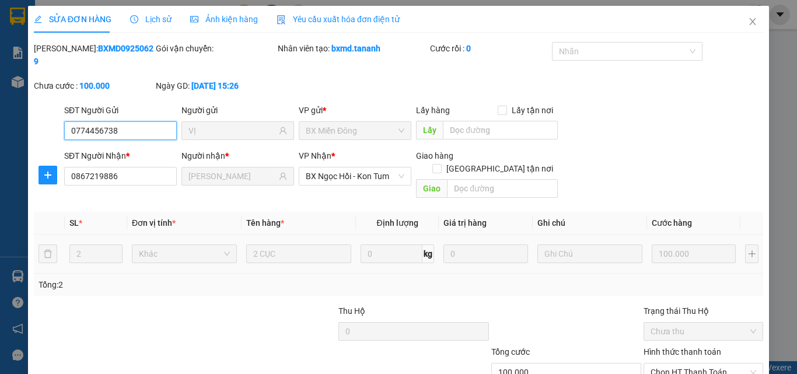
scroll to position [60, 0]
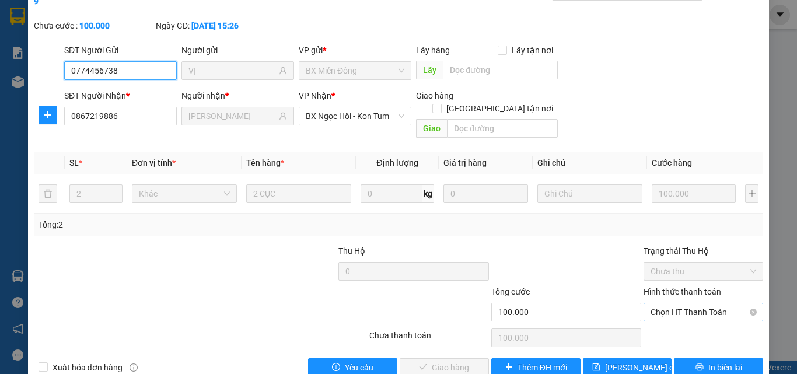
click at [651, 303] on span "Chọn HT Thanh Toán" at bounding box center [704, 312] width 106 height 18
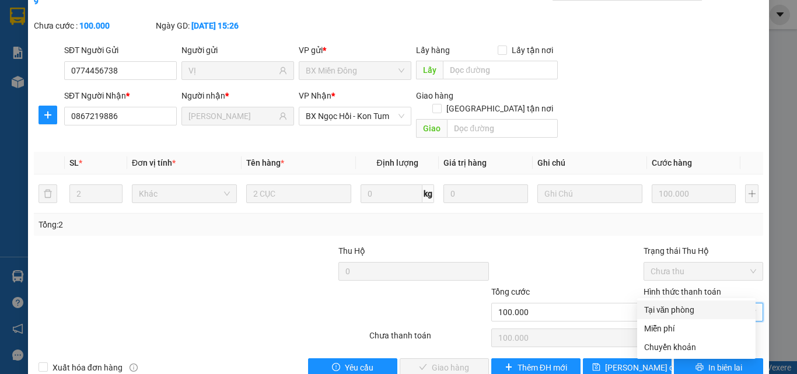
click at [657, 316] on div "Tại văn phòng" at bounding box center [696, 309] width 104 height 13
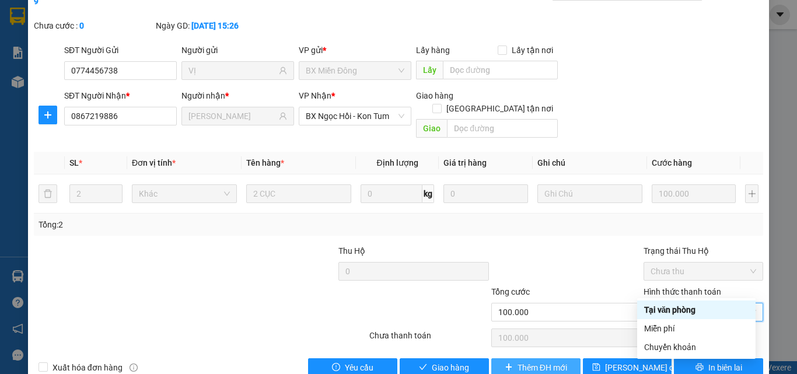
type input "0"
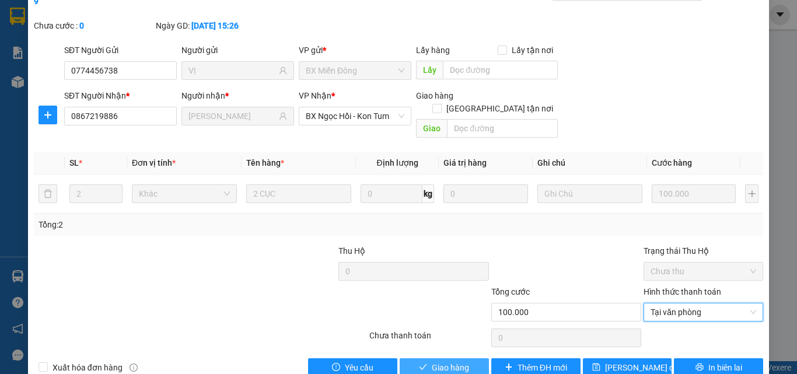
click at [468, 358] on button "Giao hàng" at bounding box center [444, 367] width 89 height 19
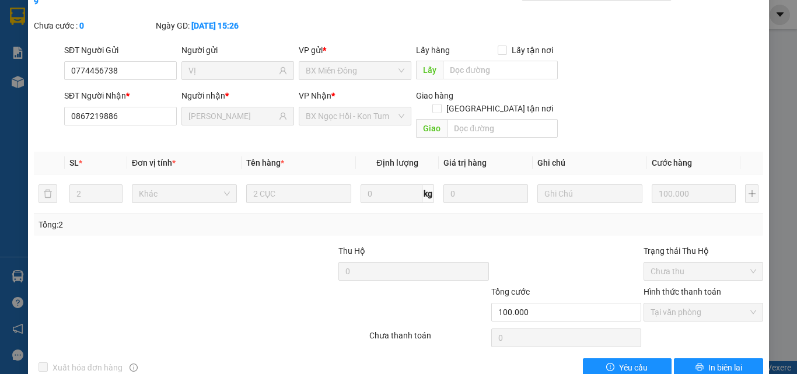
scroll to position [0, 0]
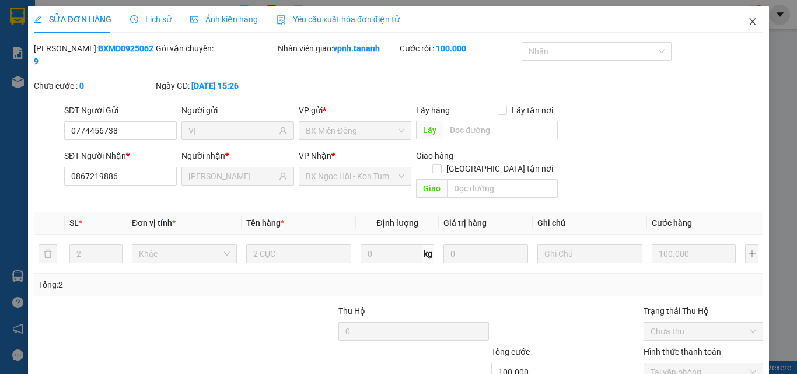
click at [748, 22] on icon "close" at bounding box center [752, 21] width 9 height 9
